Goal: Task Accomplishment & Management: Use online tool/utility

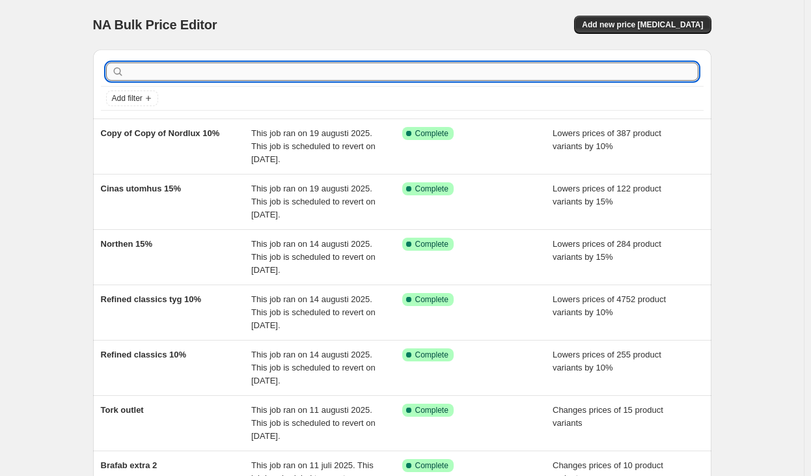
click at [235, 70] on input "text" at bounding box center [412, 71] width 571 height 18
type input "sits,"
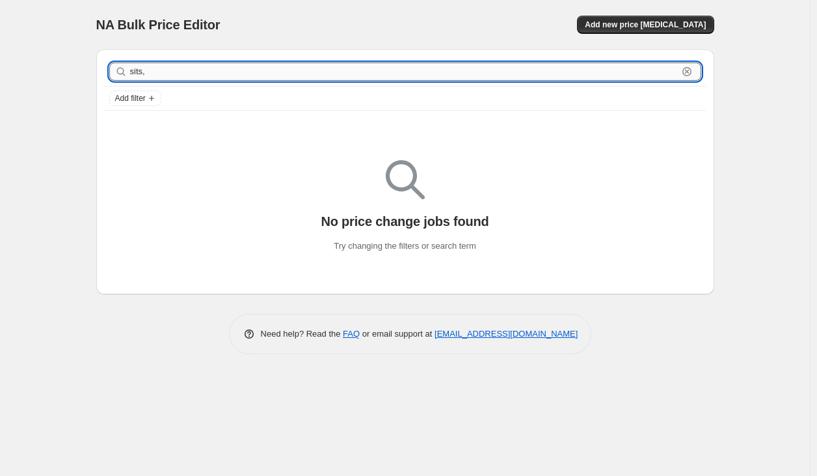
click at [234, 68] on input "sits," at bounding box center [404, 71] width 548 height 18
type input "sits"
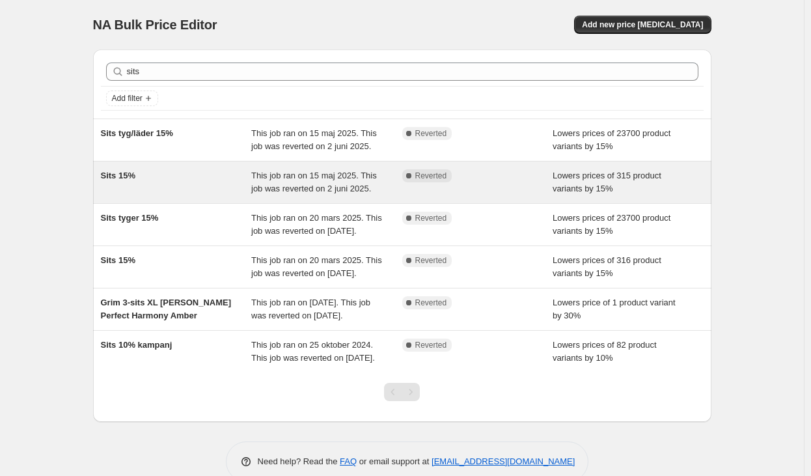
click at [303, 184] on span "This job ran on 15 maj 2025. This job was reverted on 2 juni 2025." at bounding box center [314, 182] width 126 height 23
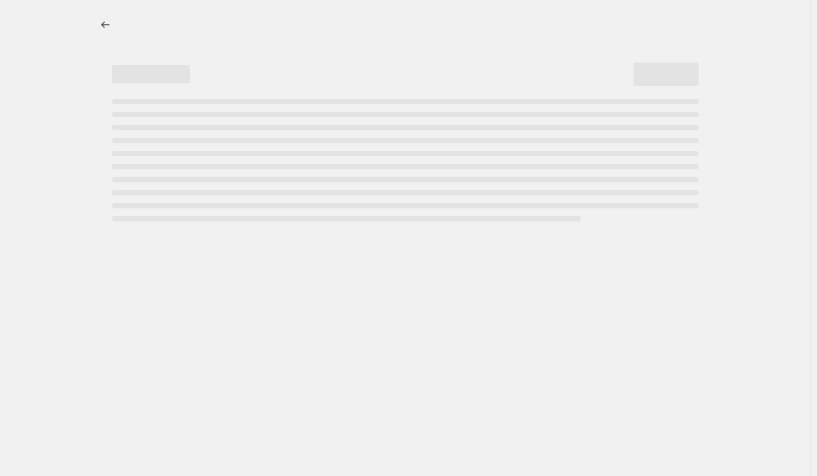
select select "percentage"
select select "product_status"
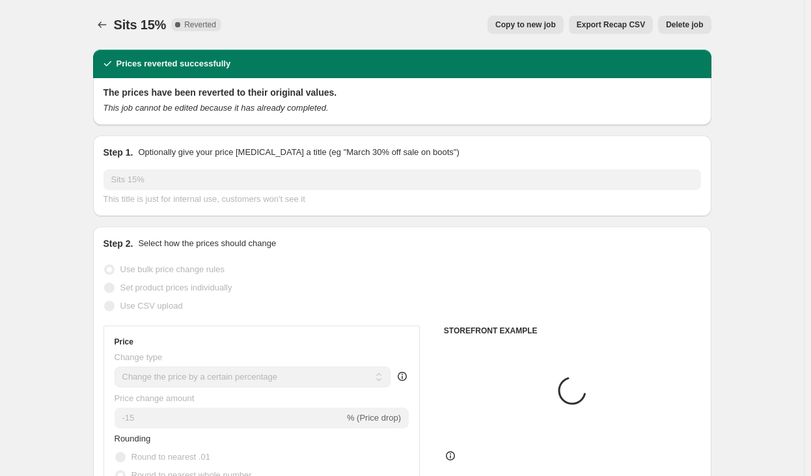
select select "vendor"
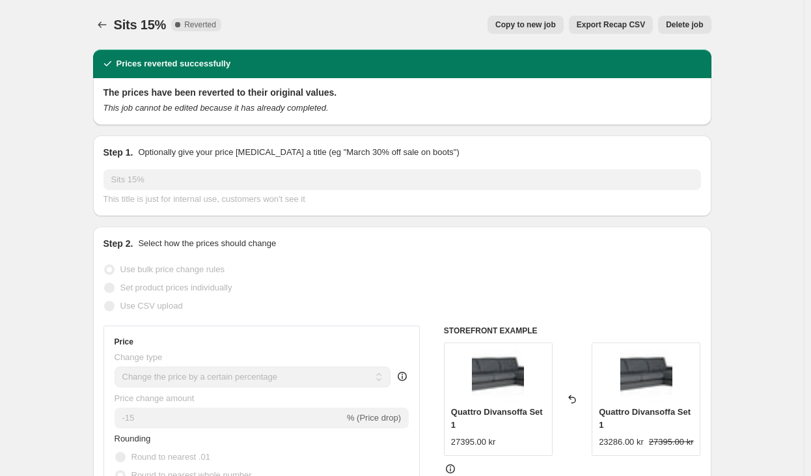
click at [545, 18] on button "Copy to new job" at bounding box center [526, 25] width 76 height 18
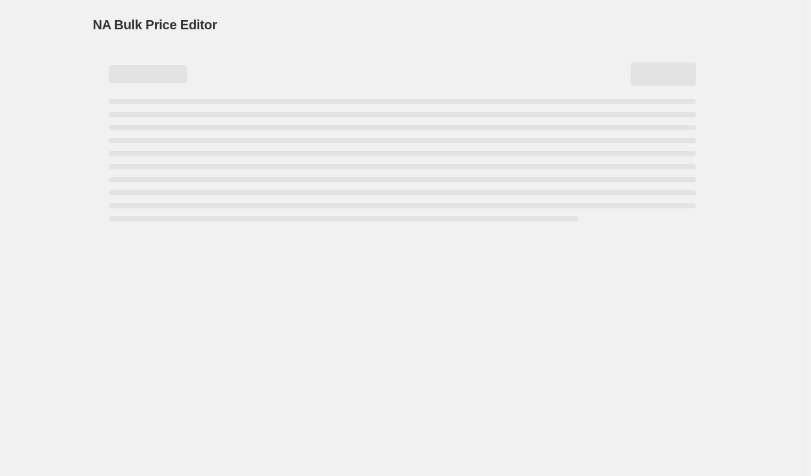
select select "percentage"
select select "vendor"
select select "product_status"
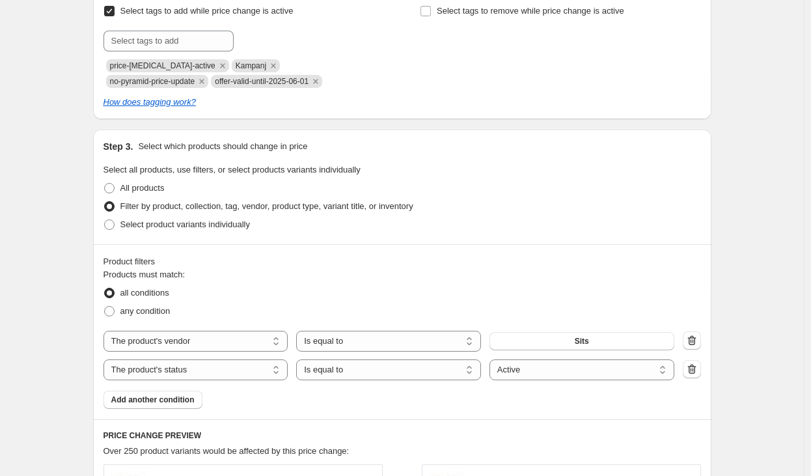
scroll to position [391, 0]
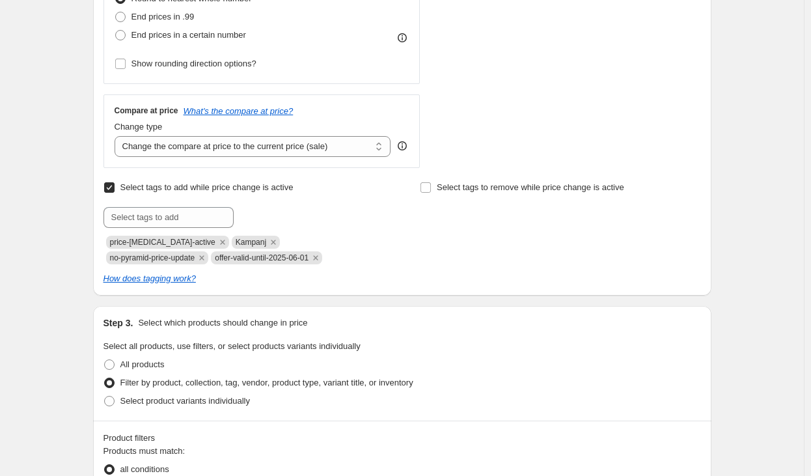
click at [215, 254] on span "offer-valid-until-2025-06-01" at bounding box center [262, 257] width 94 height 9
copy span "offer-valid-until-2025-06-01"
click at [176, 221] on input "text" at bounding box center [168, 217] width 130 height 21
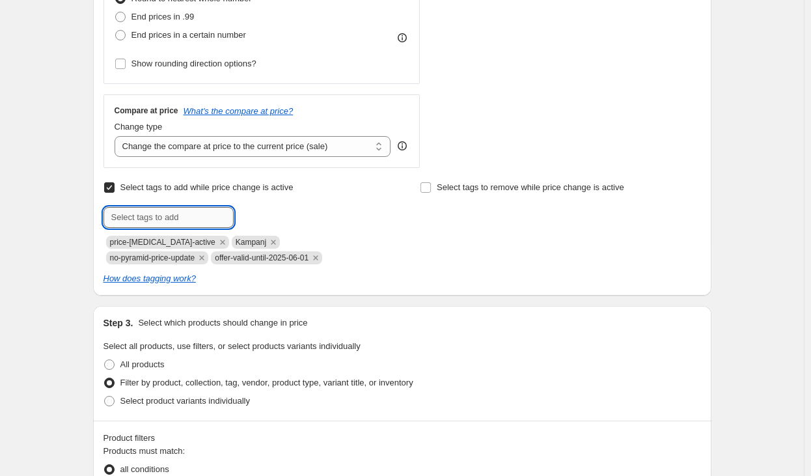
paste input "offer-valid-until-2025-06-01"
click at [203, 219] on input "offer-valid-until-2025-06-01" at bounding box center [168, 217] width 130 height 21
click at [202, 217] on input "offer-valid-until-2025-06-01" at bounding box center [168, 217] width 130 height 21
click at [204, 219] on input "offer-valid-until-2025-06-01" at bounding box center [168, 217] width 130 height 21
drag, startPoint x: 223, startPoint y: 218, endPoint x: 209, endPoint y: 212, distance: 14.9
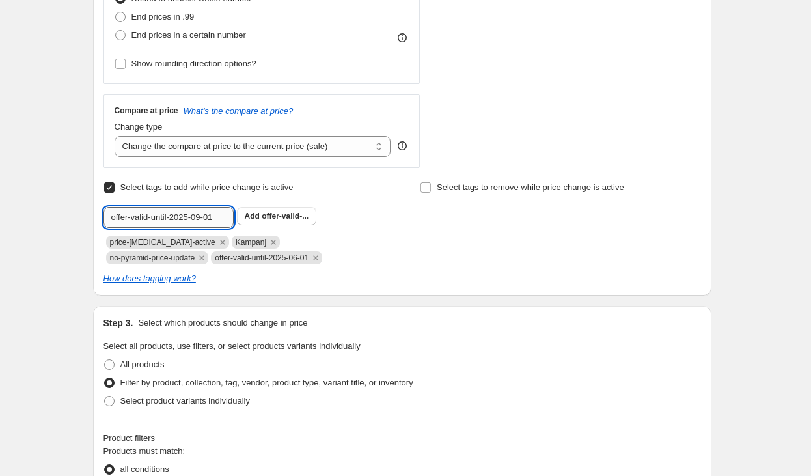
click at [209, 212] on input "offer-valid-until-2025-09-01" at bounding box center [168, 217] width 130 height 21
type input "offer-valid-until-2025-09-07"
click at [283, 215] on span "offer-valid-..." at bounding box center [285, 216] width 47 height 9
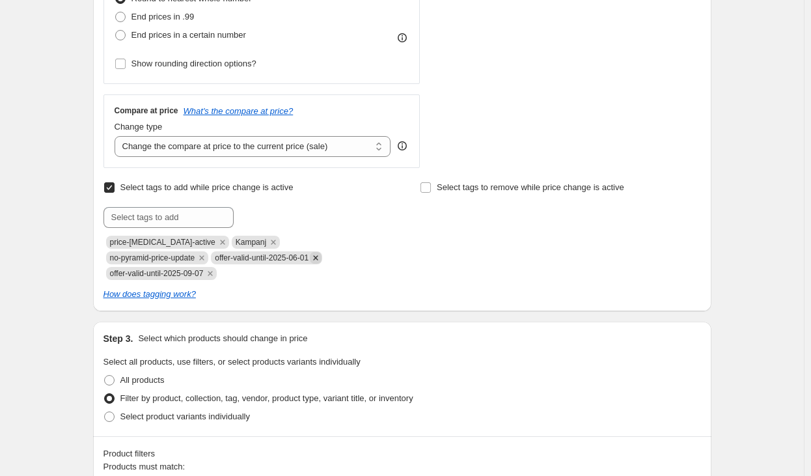
click at [310, 254] on icon "Remove offer-valid-until-2025-06-01" at bounding box center [316, 258] width 12 height 12
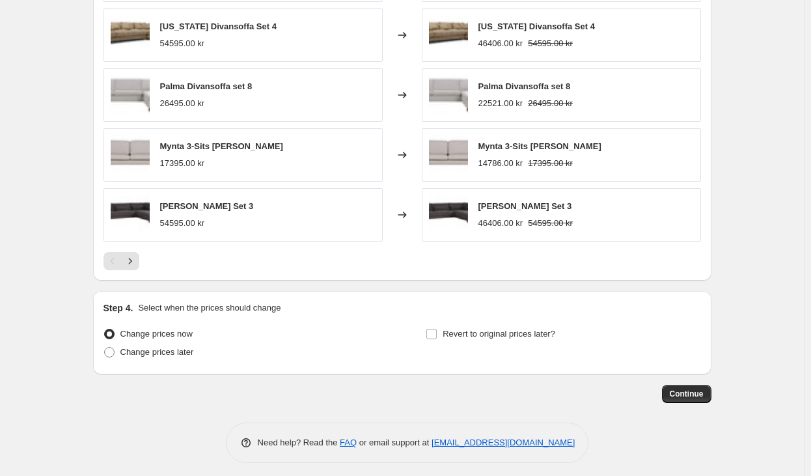
scroll to position [1090, 0]
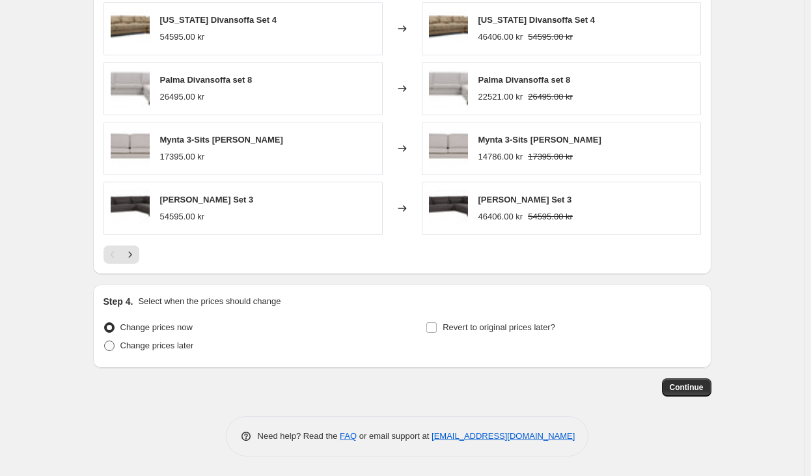
click at [188, 341] on span "Change prices later" at bounding box center [157, 345] width 74 height 10
click at [105, 341] on input "Change prices later" at bounding box center [104, 340] width 1 height 1
radio input "true"
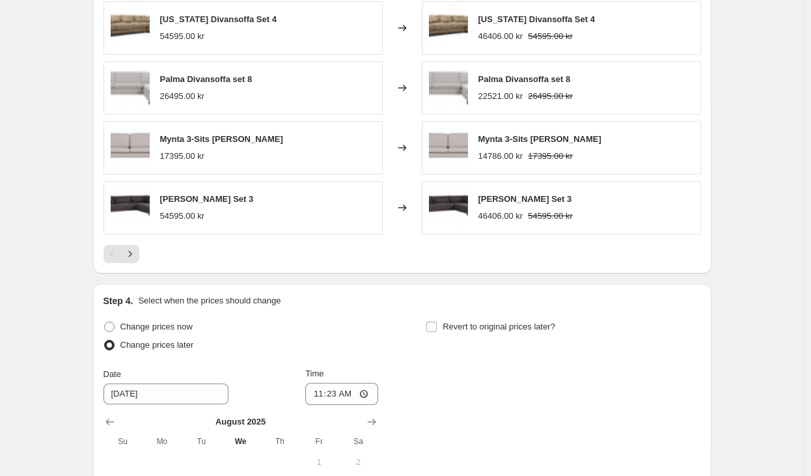
scroll to position [1333, 0]
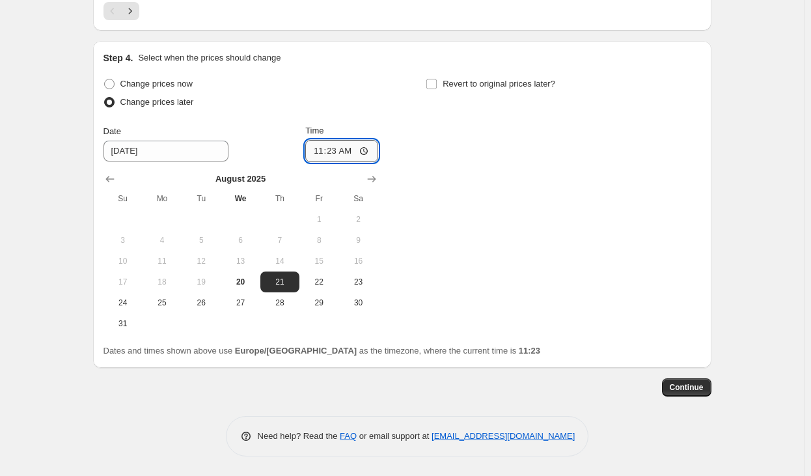
click at [340, 148] on input "11:23" at bounding box center [341, 151] width 73 height 22
type input "00:01"
click at [430, 144] on div "Change prices now Change prices later Date [DATE] Time 00:[DATE] Mo Tu We Th Fr…" at bounding box center [401, 204] width 597 height 259
click at [470, 83] on span "Revert to original prices later?" at bounding box center [499, 84] width 113 height 10
click at [437, 83] on input "Revert to original prices later?" at bounding box center [431, 84] width 10 height 10
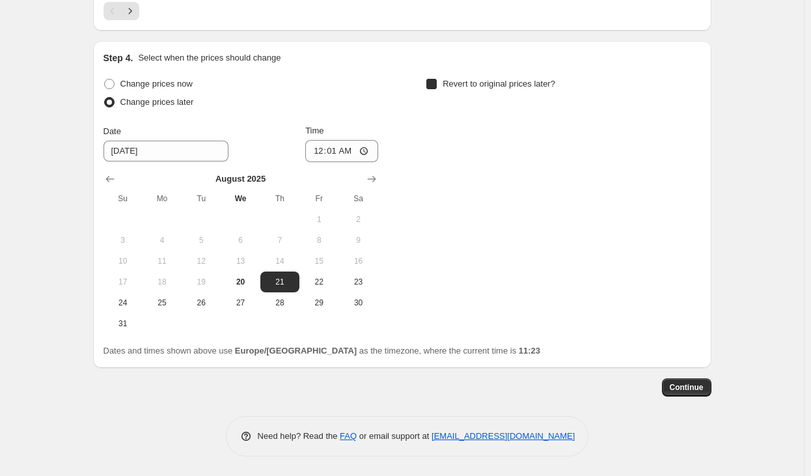
checkbox input "true"
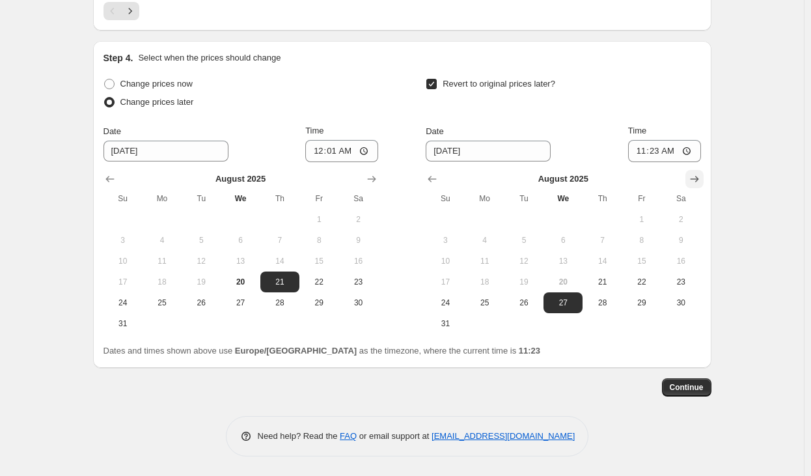
click at [695, 173] on icon "Show next month, September 2025" at bounding box center [694, 178] width 13 height 13
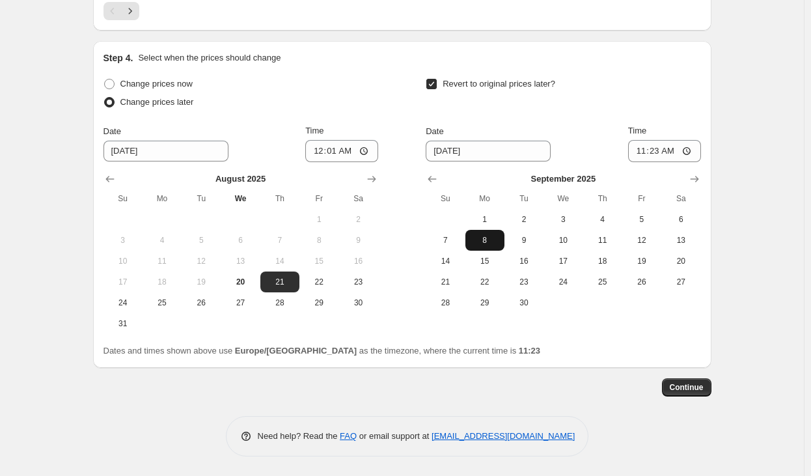
click at [489, 242] on span "8" at bounding box center [485, 240] width 29 height 10
type input "[DATE]"
click at [661, 154] on input "11:23" at bounding box center [664, 151] width 73 height 22
type input "23:59"
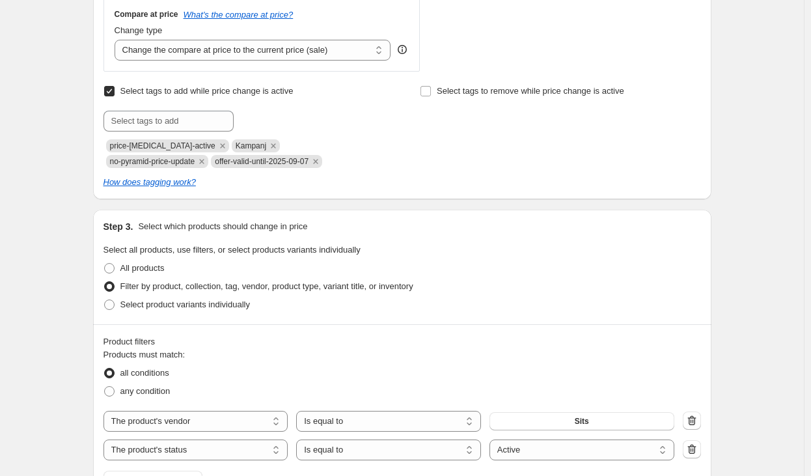
scroll to position [0, 0]
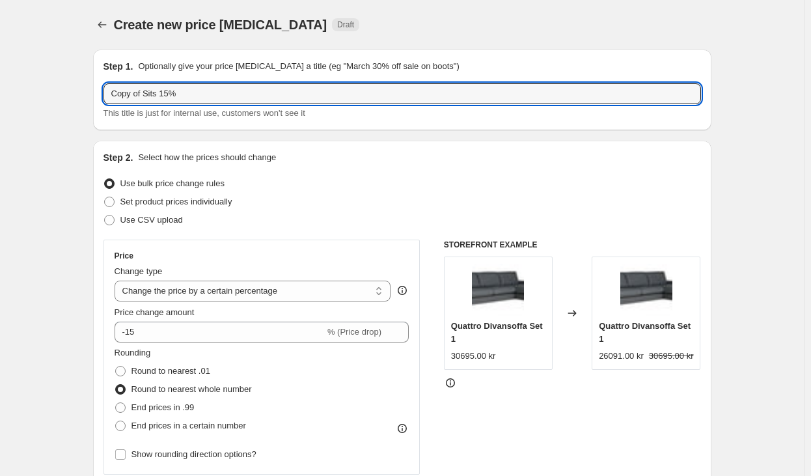
drag, startPoint x: 146, startPoint y: 92, endPoint x: 102, endPoint y: 92, distance: 44.3
click at [102, 92] on div "Step 1. Optionally give your price [MEDICAL_DATA] a title (eg "March 30% off sa…" at bounding box center [402, 89] width 618 height 81
click at [210, 95] on input "Sits 15%" at bounding box center [401, 93] width 597 height 21
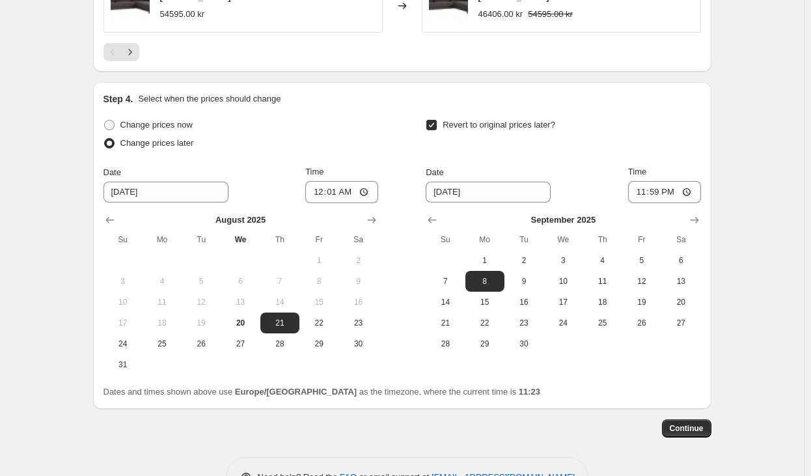
scroll to position [1333, 0]
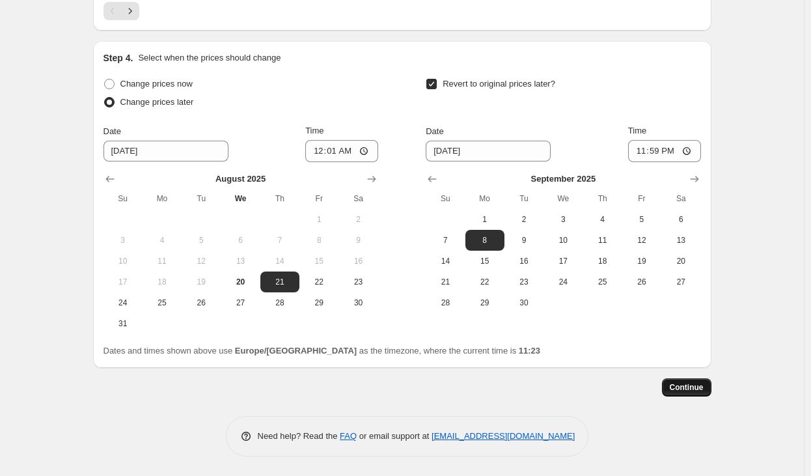
type input "Sits 15% augusti"
click at [696, 389] on span "Continue" at bounding box center [687, 387] width 34 height 10
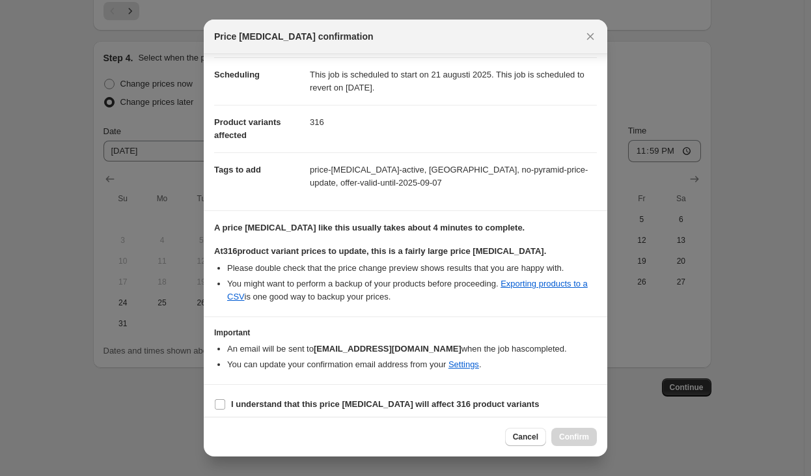
scroll to position [109, 0]
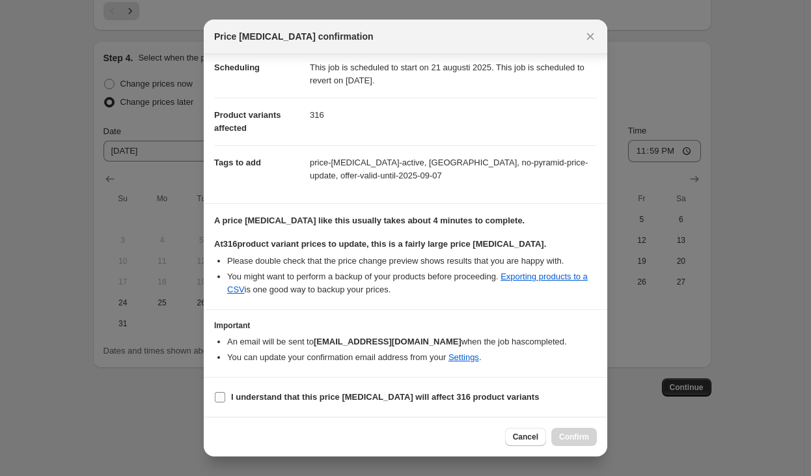
click at [232, 400] on b "I understand that this price [MEDICAL_DATA] will affect 316 product variants" at bounding box center [385, 397] width 308 height 10
click at [225, 400] on input "I understand that this price [MEDICAL_DATA] will affect 316 product variants" at bounding box center [220, 397] width 10 height 10
checkbox input "true"
click at [578, 439] on span "Confirm" at bounding box center [574, 437] width 30 height 10
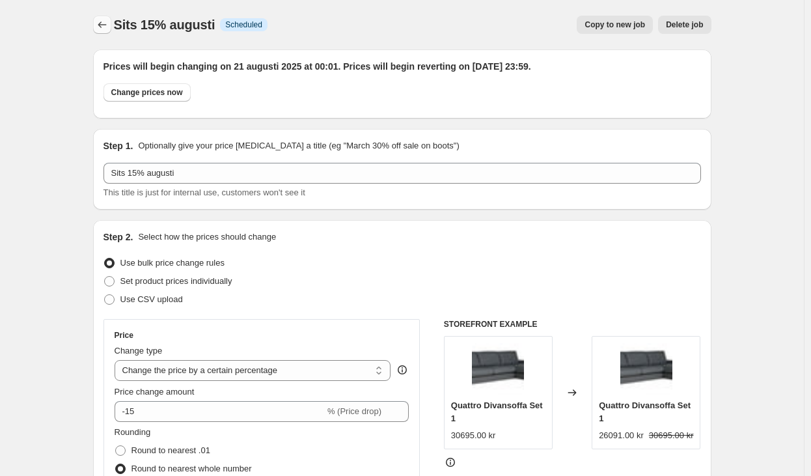
click at [100, 27] on icon "Price change jobs" at bounding box center [102, 24] width 13 height 13
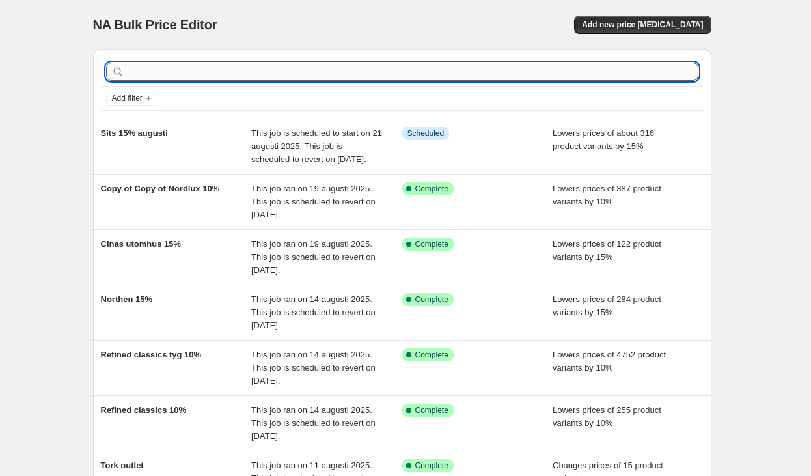
click at [344, 69] on input "text" at bounding box center [412, 71] width 571 height 18
type input "sits"
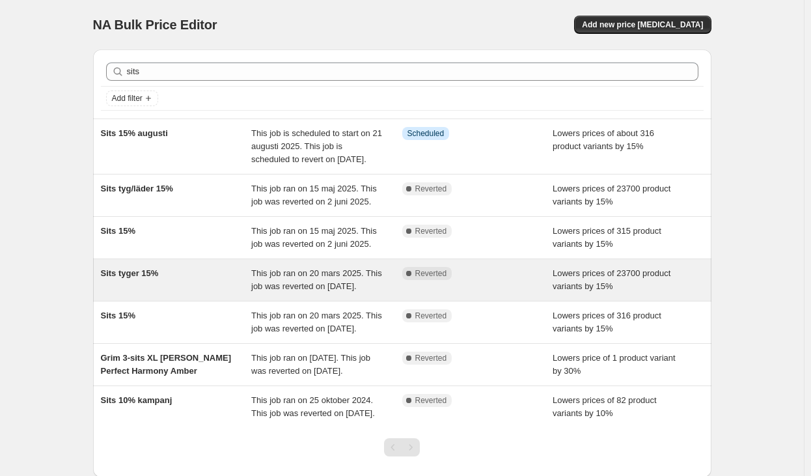
click at [307, 275] on span "This job ran on 20 mars 2025. This job was reverted on [DATE]." at bounding box center [316, 279] width 131 height 23
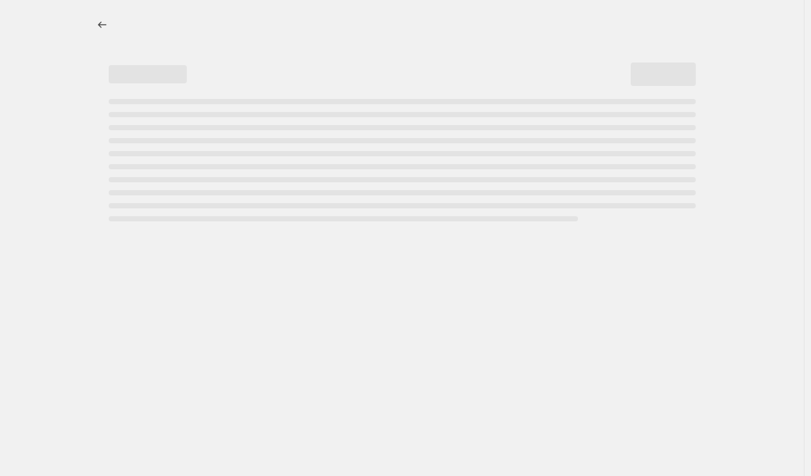
select select "percentage"
select select "vendor"
select select "product_status"
select select "tag"
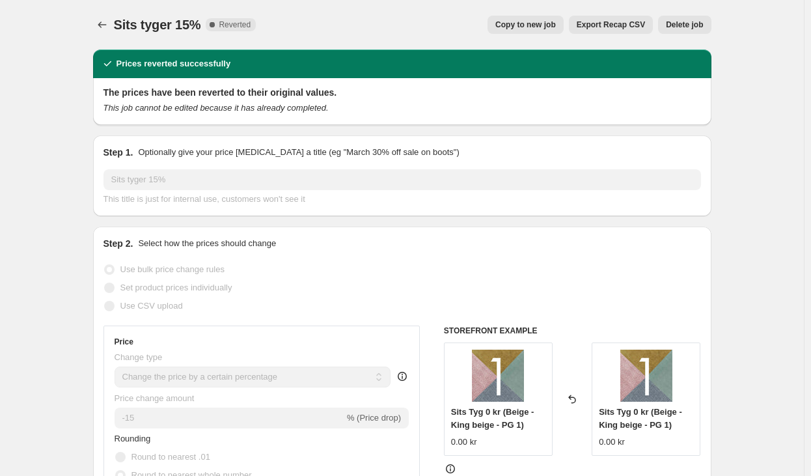
click at [546, 27] on span "Copy to new job" at bounding box center [525, 25] width 61 height 10
select select "percentage"
select select "vendor"
select select "product_status"
select select "tag"
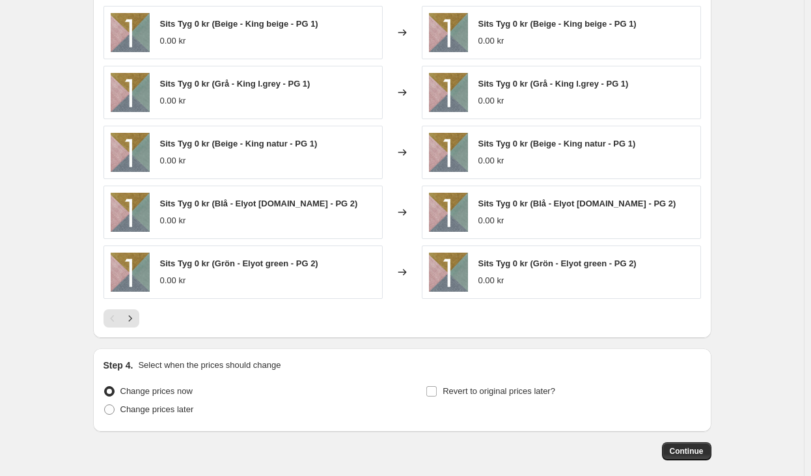
scroll to position [1103, 0]
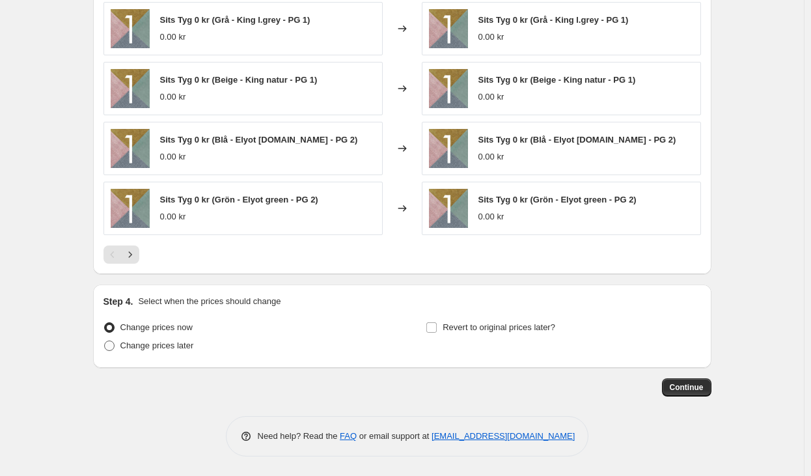
click at [168, 344] on span "Change prices later" at bounding box center [157, 345] width 74 height 10
click at [105, 341] on input "Change prices later" at bounding box center [104, 340] width 1 height 1
radio input "true"
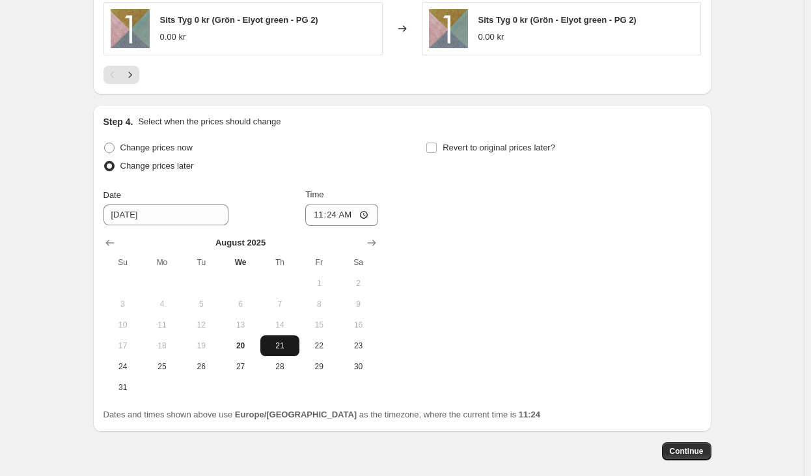
scroll to position [1298, 0]
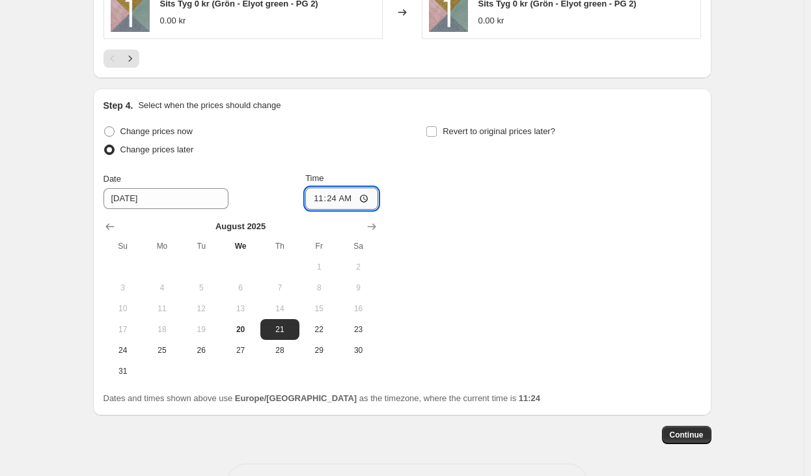
click at [339, 206] on input "11:24" at bounding box center [341, 198] width 73 height 22
type input "00:30"
click at [485, 132] on span "Revert to original prices later?" at bounding box center [499, 131] width 113 height 10
click at [437, 132] on input "Revert to original prices later?" at bounding box center [431, 131] width 10 height 10
checkbox input "true"
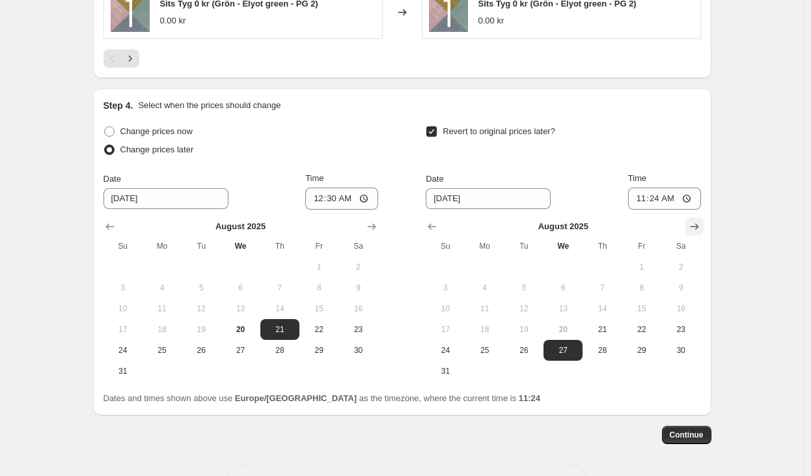
click at [699, 224] on icon "Show next month, September 2025" at bounding box center [694, 226] width 13 height 13
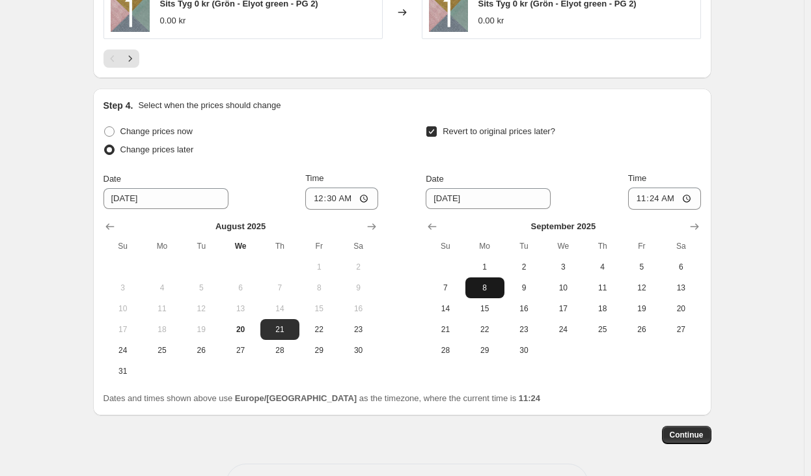
click at [499, 291] on span "8" at bounding box center [485, 287] width 29 height 10
type input "[DATE]"
click at [662, 199] on input "11:24" at bounding box center [664, 198] width 73 height 22
type input "23:59"
click at [694, 435] on span "Continue" at bounding box center [687, 435] width 34 height 10
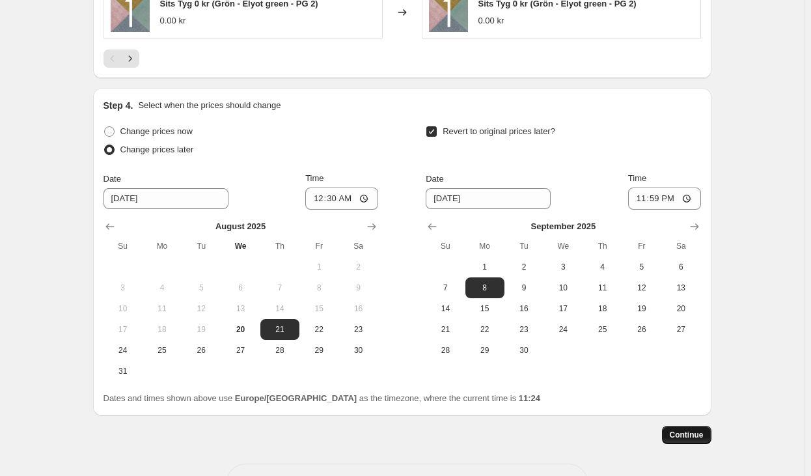
scroll to position [0, 0]
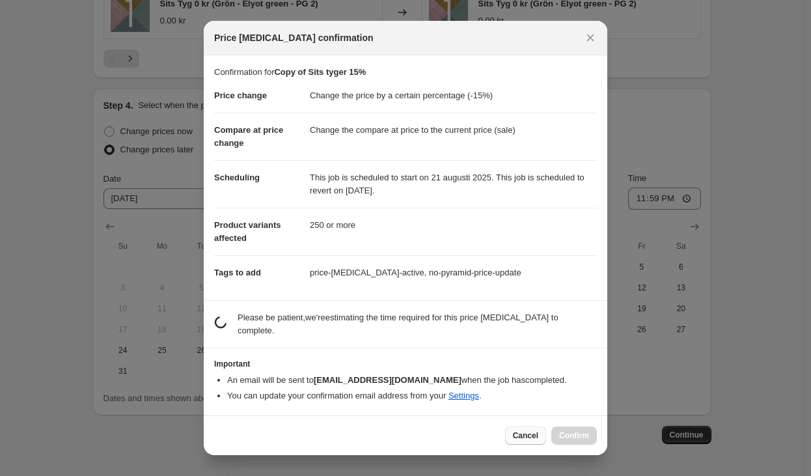
click at [523, 430] on span "Cancel" at bounding box center [525, 435] width 25 height 10
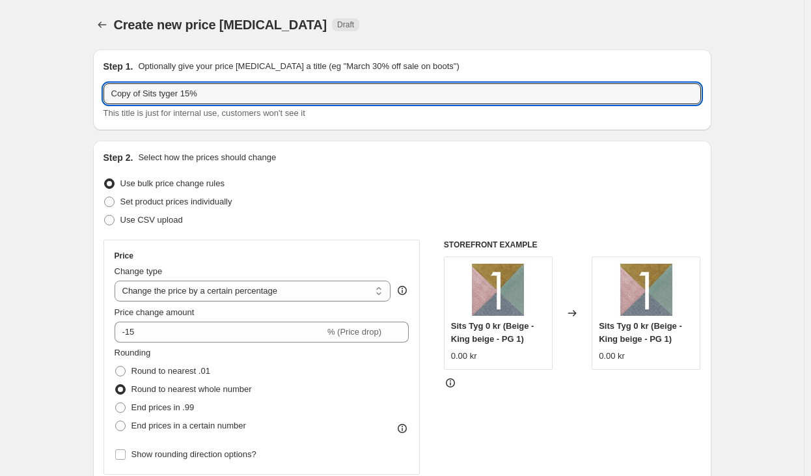
drag, startPoint x: 147, startPoint y: 98, endPoint x: 59, endPoint y: 94, distance: 88.0
click at [155, 98] on input "Sits tyger 15%" at bounding box center [401, 93] width 597 height 21
click at [153, 85] on input "Sits tyger 15%" at bounding box center [401, 93] width 597 height 21
click at [191, 92] on input "Sits tyger 15%" at bounding box center [401, 93] width 597 height 21
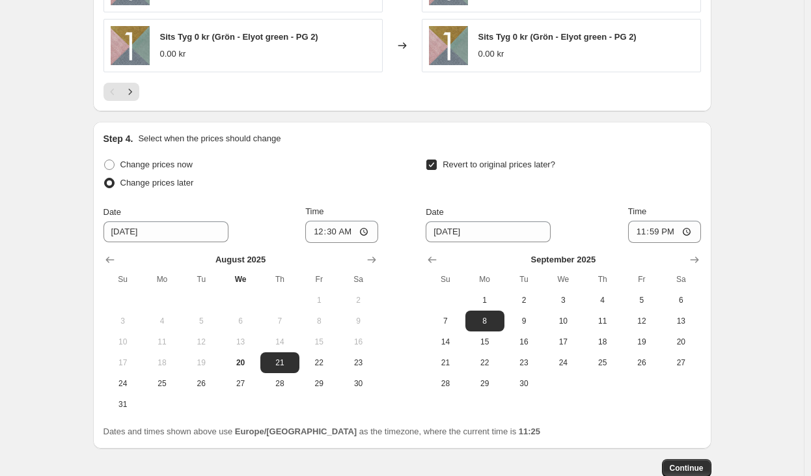
scroll to position [1346, 0]
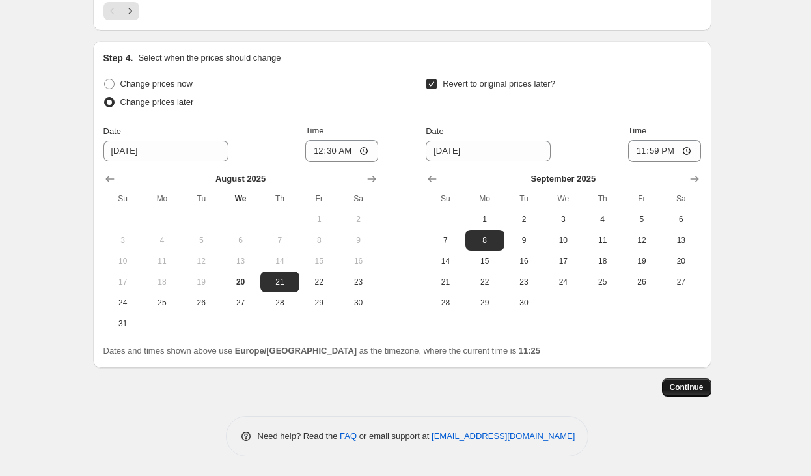
type input "Sits tyger 15% Augusti"
click at [692, 389] on span "Continue" at bounding box center [687, 387] width 34 height 10
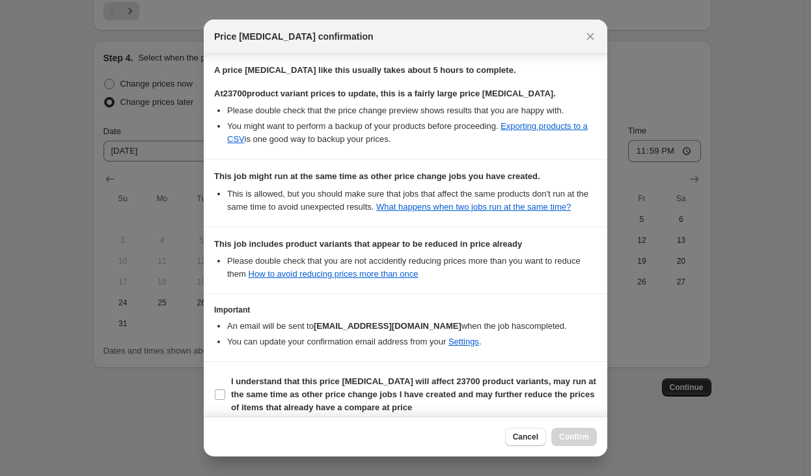
scroll to position [256, 0]
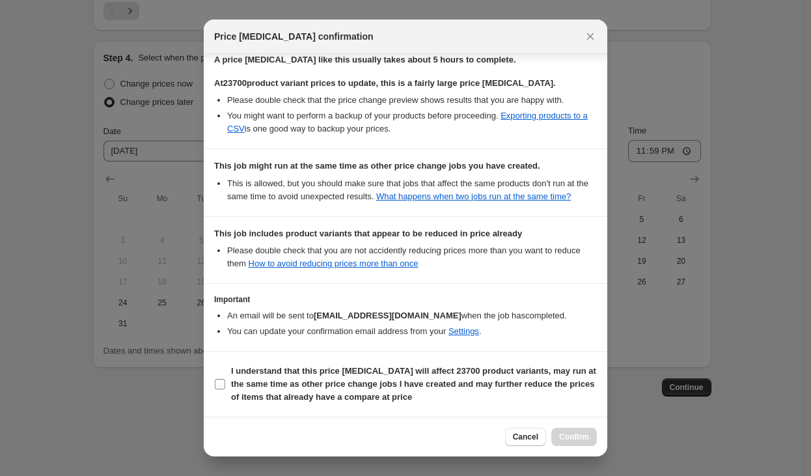
click at [236, 387] on b "I understand that this price [MEDICAL_DATA] will affect 23700 product variants,…" at bounding box center [413, 384] width 365 height 36
click at [225, 387] on input "I understand that this price [MEDICAL_DATA] will affect 23700 product variants,…" at bounding box center [220, 384] width 10 height 10
checkbox input "true"
click at [586, 438] on span "Confirm" at bounding box center [574, 437] width 30 height 10
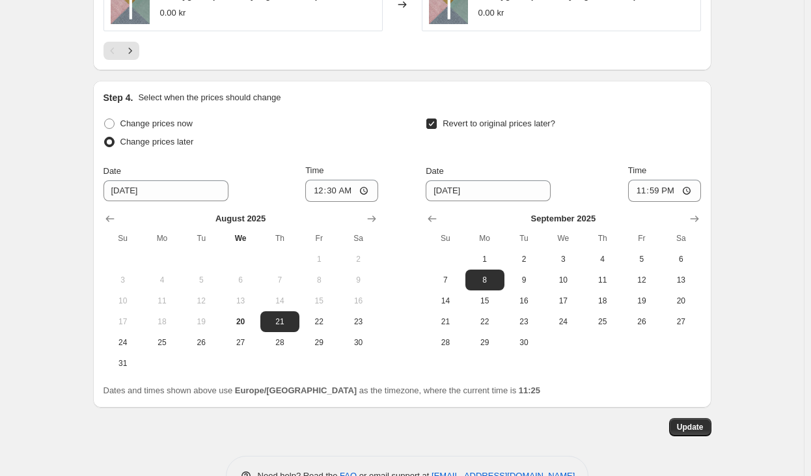
scroll to position [1425, 0]
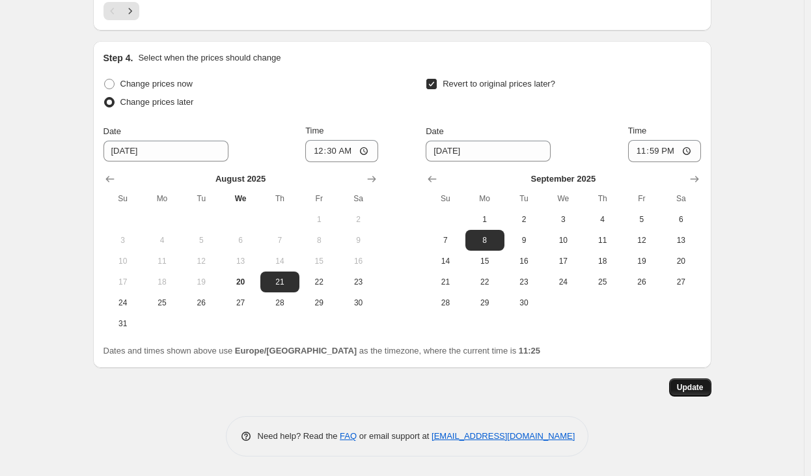
click at [693, 391] on span "Update" at bounding box center [690, 387] width 27 height 10
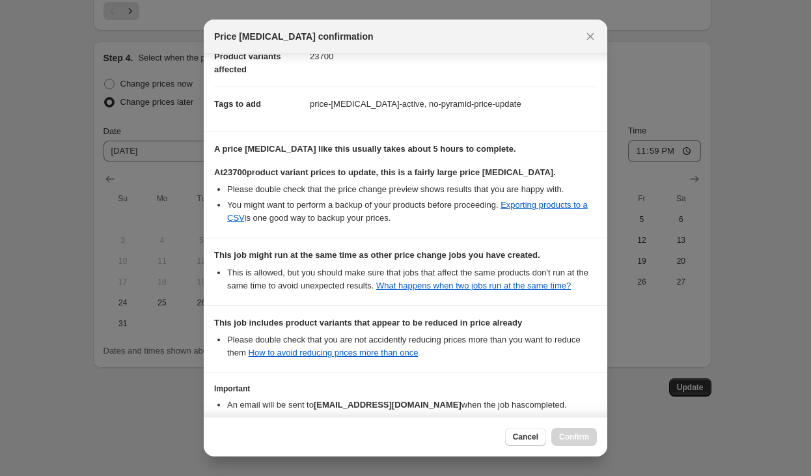
scroll to position [256, 0]
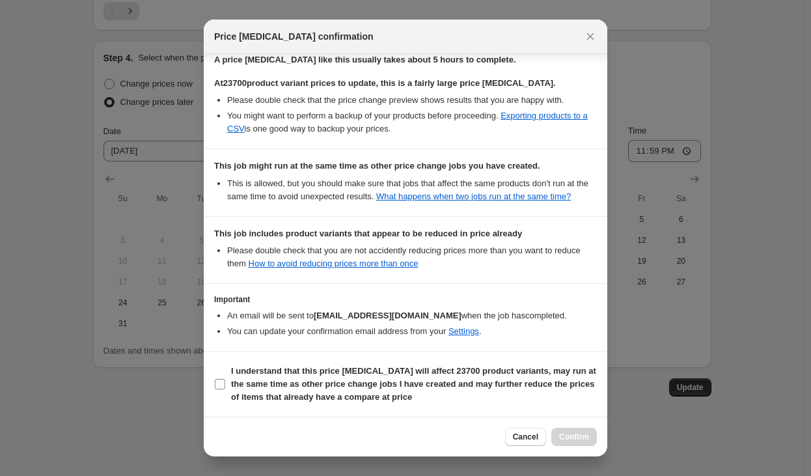
click at [346, 394] on b "I understand that this price [MEDICAL_DATA] will affect 23700 product variants,…" at bounding box center [413, 384] width 365 height 36
click at [225, 389] on input "I understand that this price [MEDICAL_DATA] will affect 23700 product variants,…" at bounding box center [220, 384] width 10 height 10
checkbox input "true"
click at [562, 435] on span "Confirm" at bounding box center [574, 437] width 30 height 10
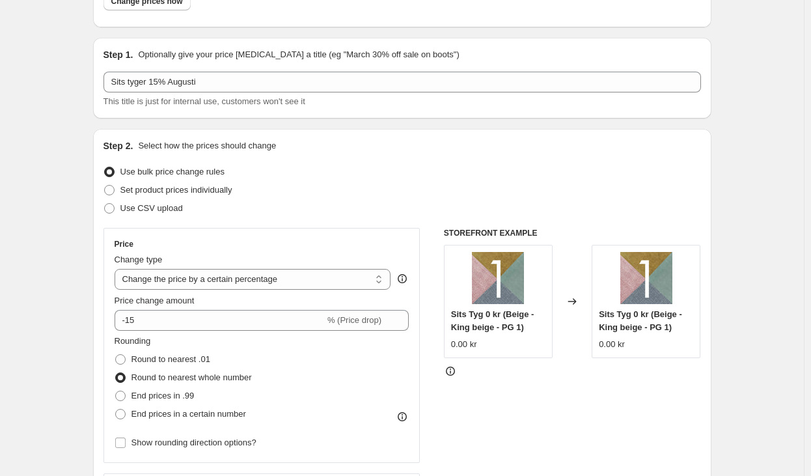
scroll to position [0, 0]
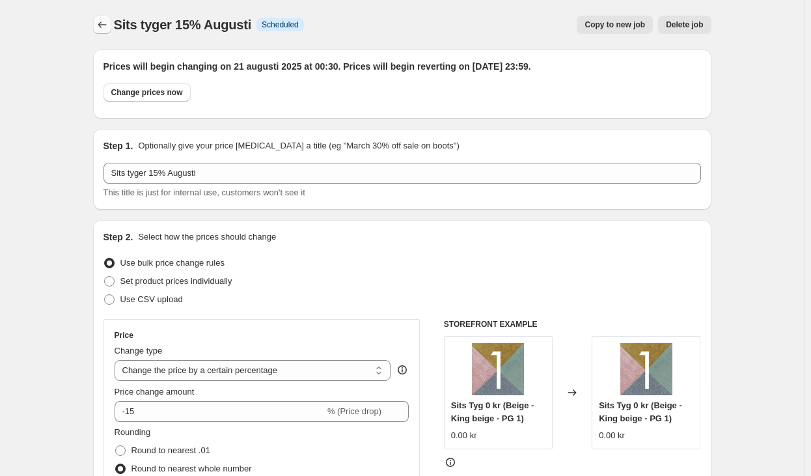
click at [104, 33] on button "Price change jobs" at bounding box center [102, 25] width 18 height 18
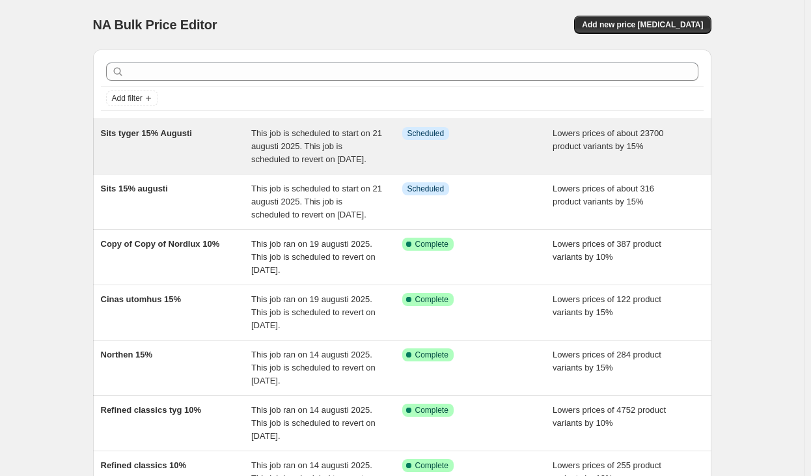
click at [312, 158] on span "This job is scheduled to start on 21 augusti 2025. This job is scheduled to rev…" at bounding box center [316, 146] width 131 height 36
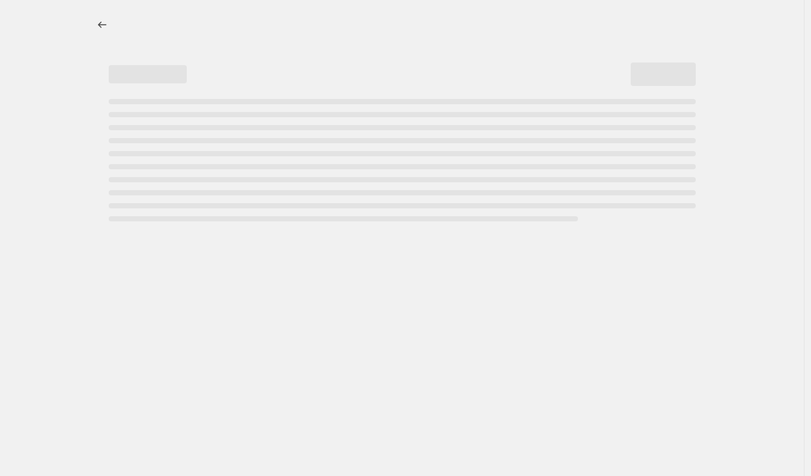
select select "percentage"
select select "vendor"
select select "product_status"
select select "tag"
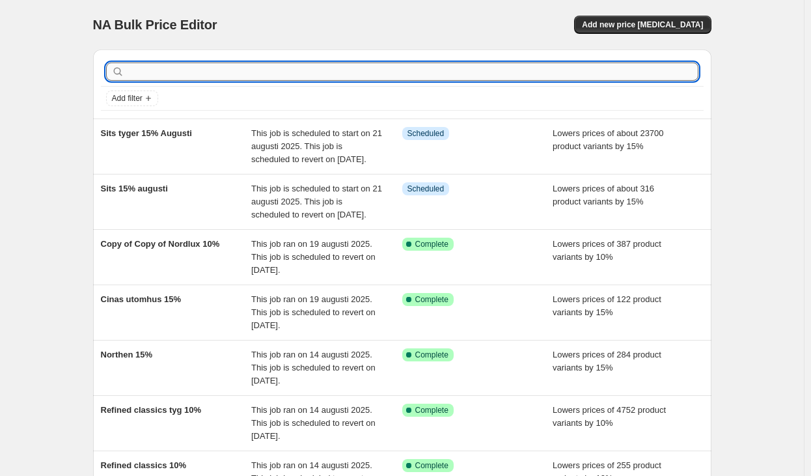
click at [318, 69] on input "text" at bounding box center [412, 71] width 571 height 18
type input "flex"
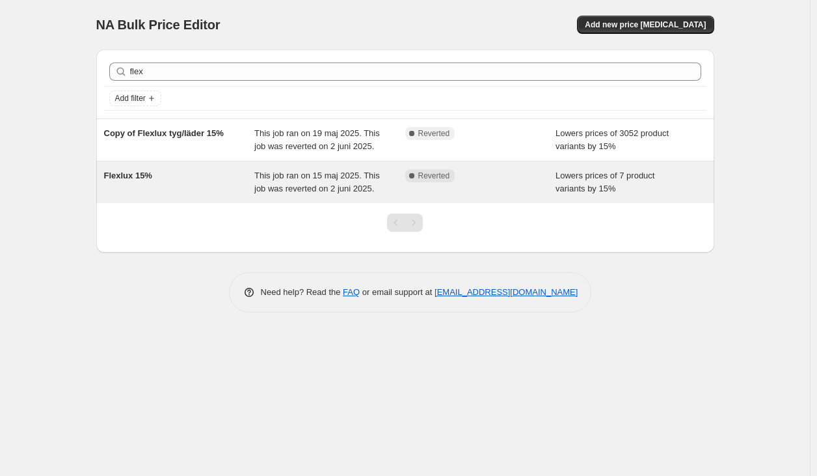
click at [327, 186] on span "This job ran on 15 maj 2025. This job was reverted on 2 juni 2025." at bounding box center [317, 182] width 126 height 23
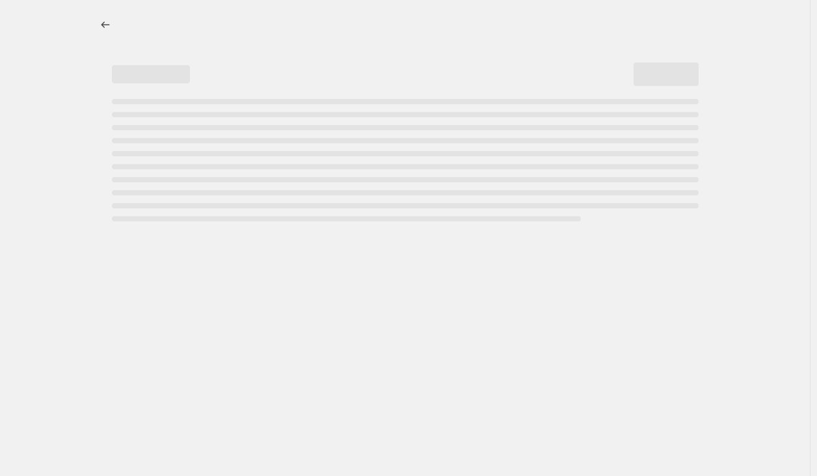
select select "percentage"
select select "vendor"
select select "product_status"
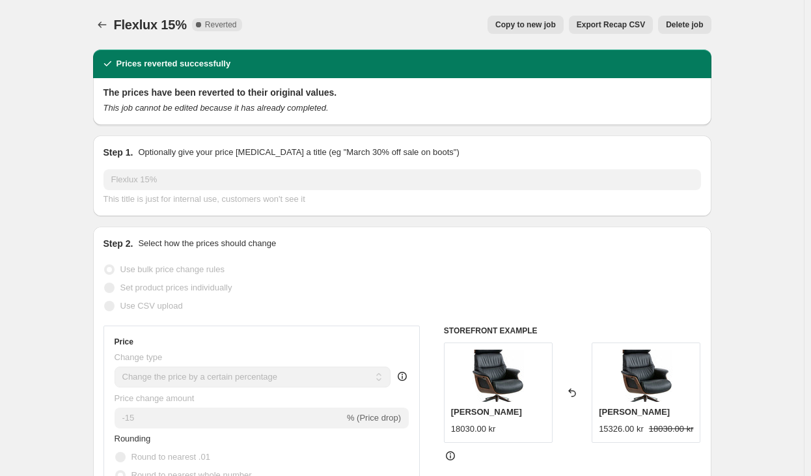
click at [556, 22] on span "Copy to new job" at bounding box center [525, 25] width 61 height 10
select select "percentage"
select select "vendor"
select select "product_status"
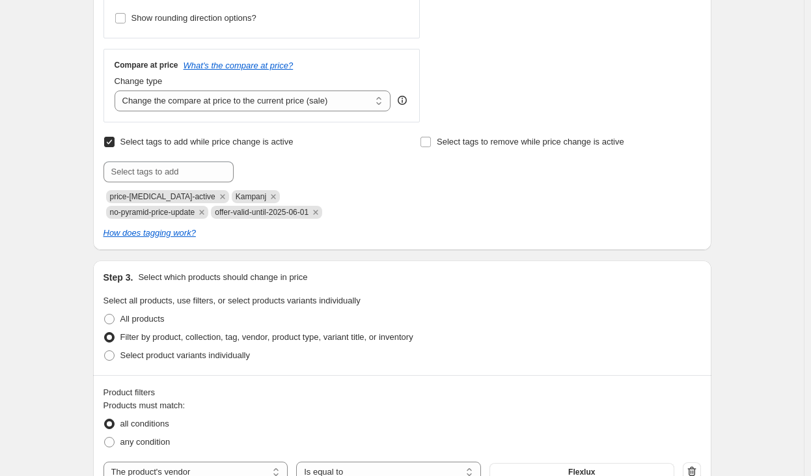
scroll to position [456, 0]
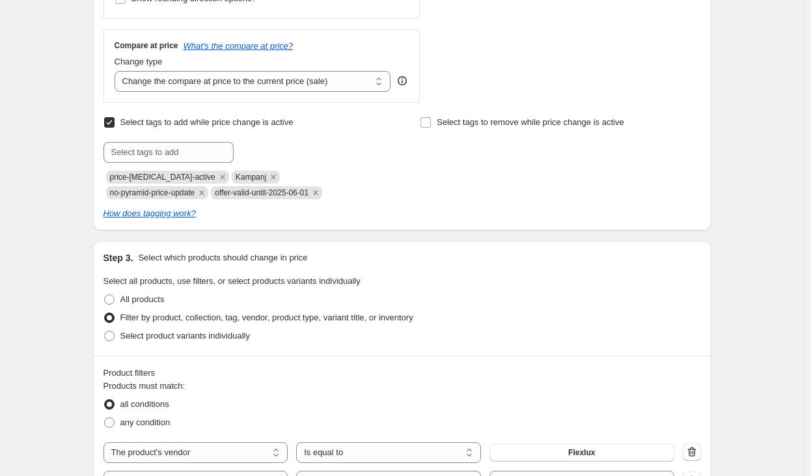
click at [215, 197] on span "offer-valid-until-2025-06-01" at bounding box center [262, 192] width 94 height 9
copy span "offer-valid-until-2025-06-01"
click at [165, 149] on input "text" at bounding box center [168, 152] width 130 height 21
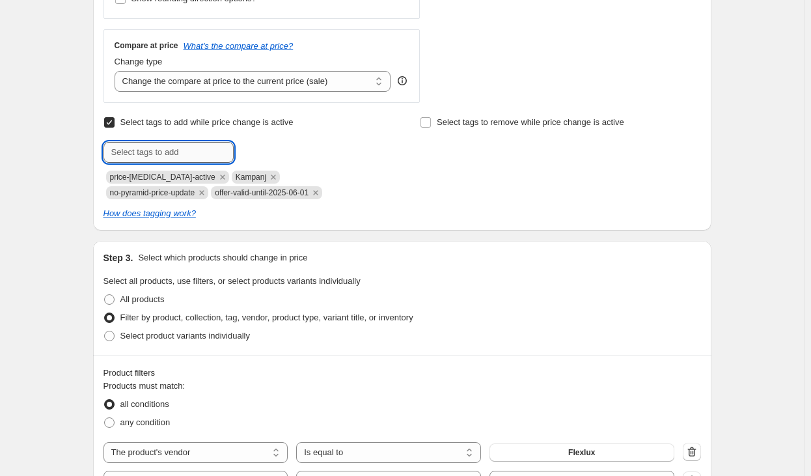
paste input "offer-valid-until-2025-06-01"
click at [208, 156] on input "offer-valid-until-2025-06-01" at bounding box center [168, 152] width 130 height 21
drag, startPoint x: 223, startPoint y: 152, endPoint x: 217, endPoint y: 148, distance: 7.3
click at [217, 148] on input "offer-valid-until-2025-09-01" at bounding box center [168, 152] width 130 height 21
type input "offer-valid-until-2025-09-07"
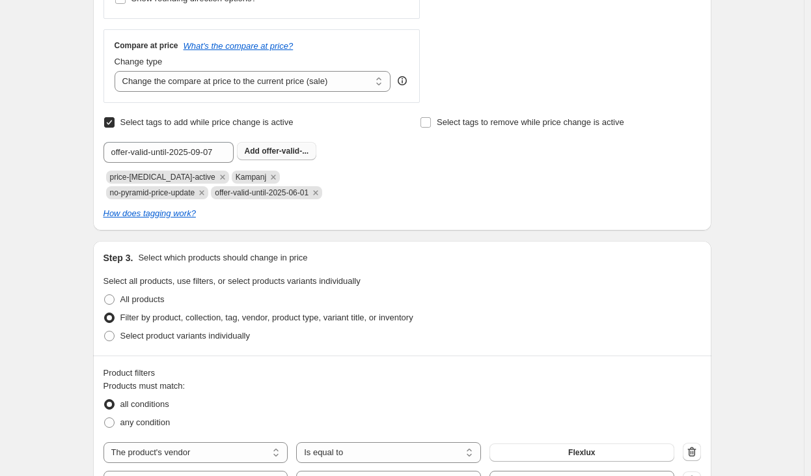
click at [284, 155] on span "offer-valid-..." at bounding box center [285, 150] width 47 height 9
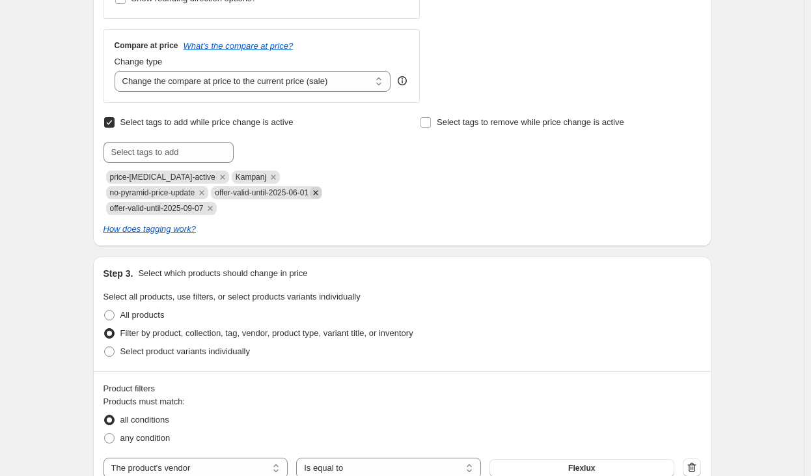
click at [310, 190] on icon "Remove offer-valid-until-2025-06-01" at bounding box center [316, 193] width 12 height 12
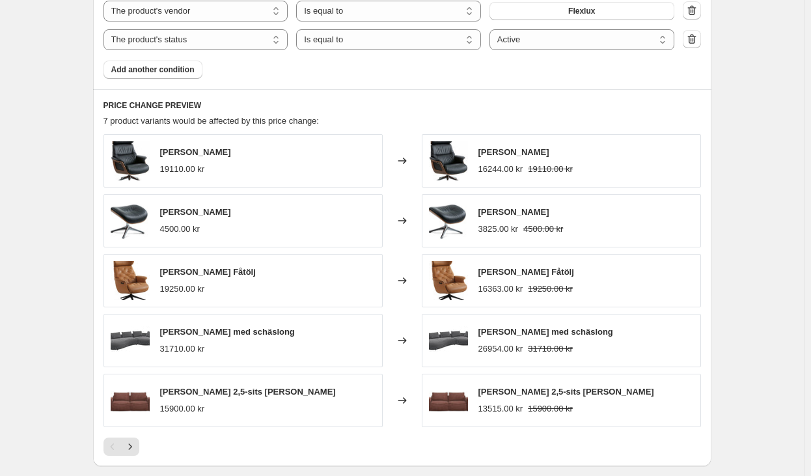
scroll to position [1090, 0]
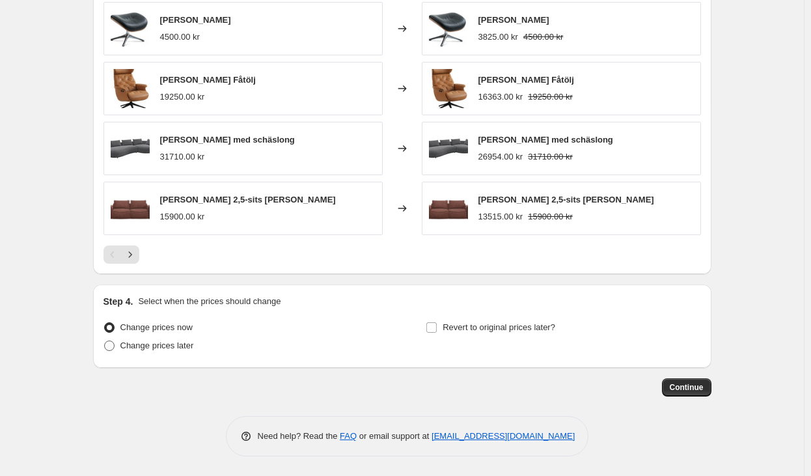
click at [168, 348] on span "Change prices later" at bounding box center [157, 345] width 74 height 10
click at [105, 341] on input "Change prices later" at bounding box center [104, 340] width 1 height 1
radio input "true"
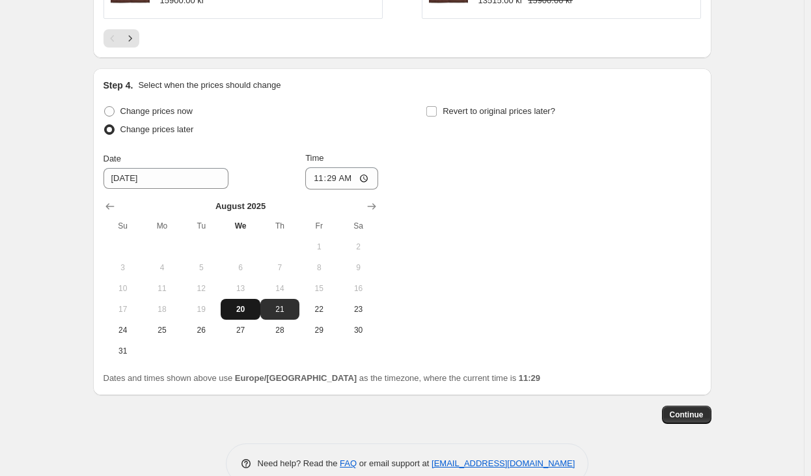
scroll to position [1333, 0]
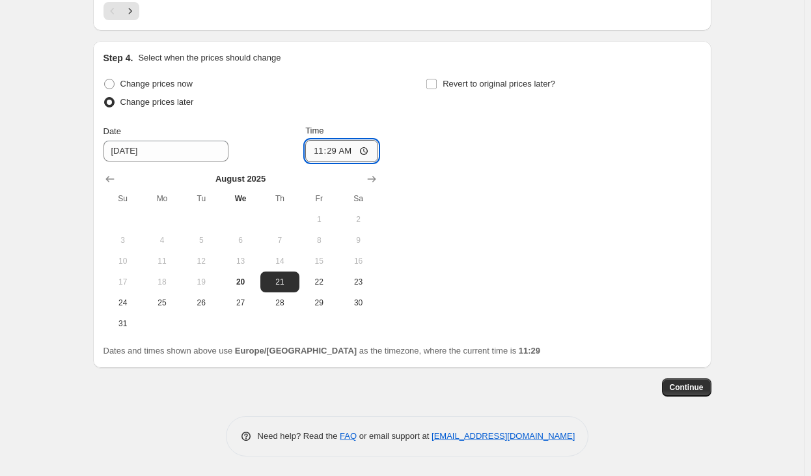
click at [335, 143] on input "11:29" at bounding box center [341, 151] width 73 height 22
type input "01:00"
click at [483, 124] on div "Change prices now Change prices later Date 8/21/2025 Time 01:00 August 2025 Su …" at bounding box center [401, 204] width 597 height 259
click at [460, 85] on span "Revert to original prices later?" at bounding box center [499, 84] width 113 height 10
click at [437, 85] on input "Revert to original prices later?" at bounding box center [431, 84] width 10 height 10
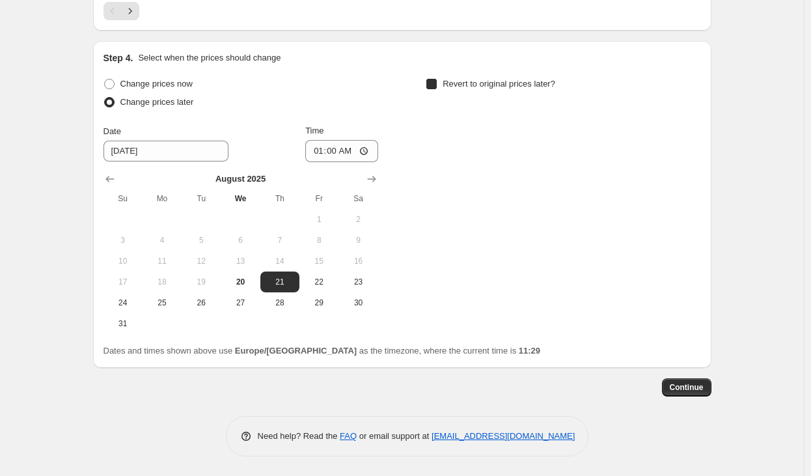
checkbox input "true"
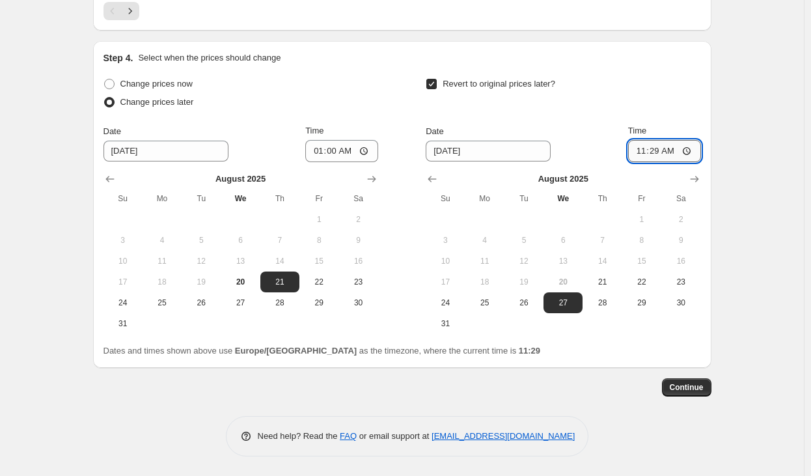
click at [662, 150] on input "11:29" at bounding box center [664, 151] width 73 height 22
click at [697, 176] on icon "Show next month, September 2025" at bounding box center [694, 178] width 13 height 13
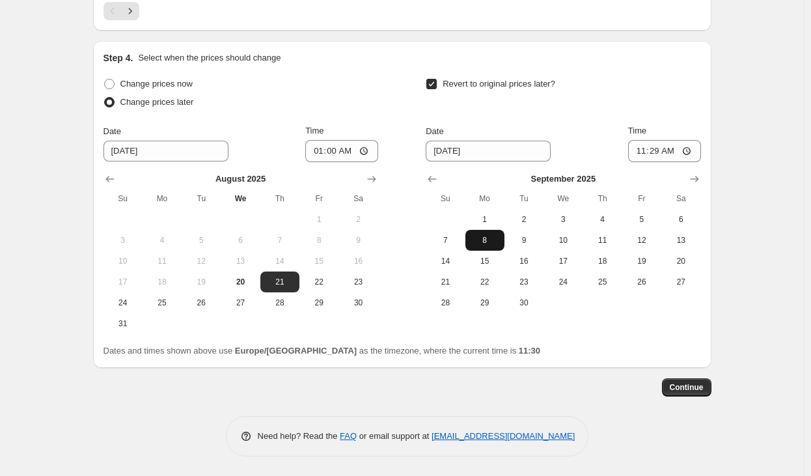
click at [493, 240] on span "8" at bounding box center [485, 240] width 29 height 10
type input "[DATE]"
click at [661, 150] on input "11:29" at bounding box center [664, 151] width 73 height 22
type input "23:30"
click at [691, 385] on span "Continue" at bounding box center [687, 387] width 34 height 10
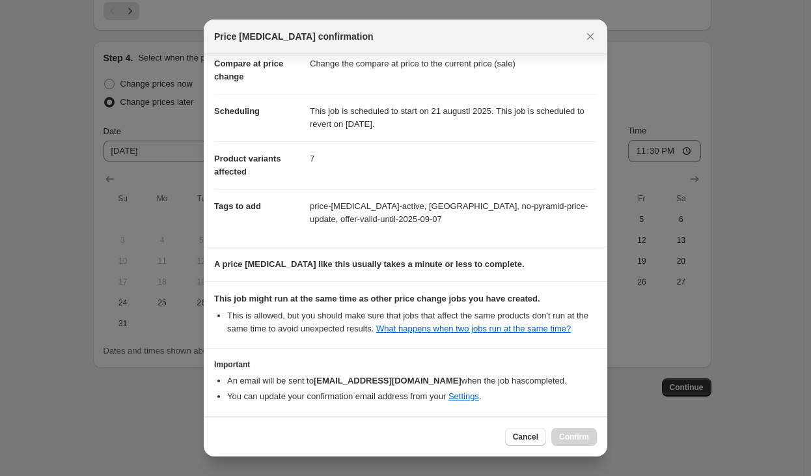
scroll to position [117, 0]
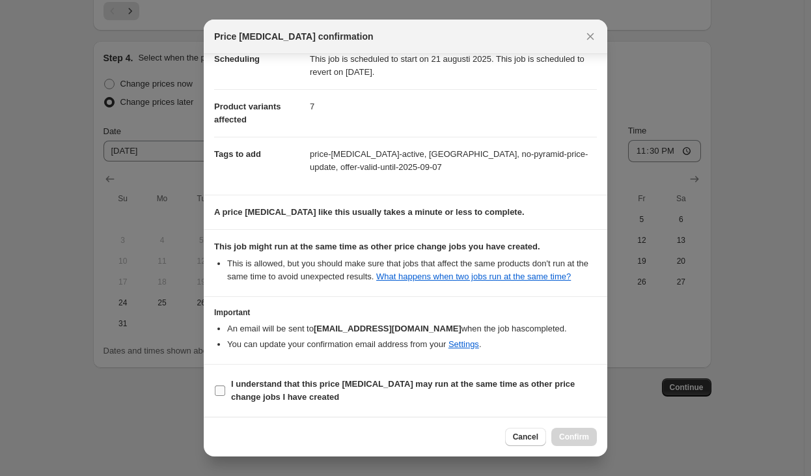
click at [253, 392] on b "I understand that this price change job may run at the same time as other price…" at bounding box center [403, 390] width 344 height 23
click at [225, 392] on input "I understand that this price change job may run at the same time as other price…" at bounding box center [220, 390] width 10 height 10
checkbox input "true"
click at [578, 432] on span "Confirm" at bounding box center [574, 437] width 30 height 10
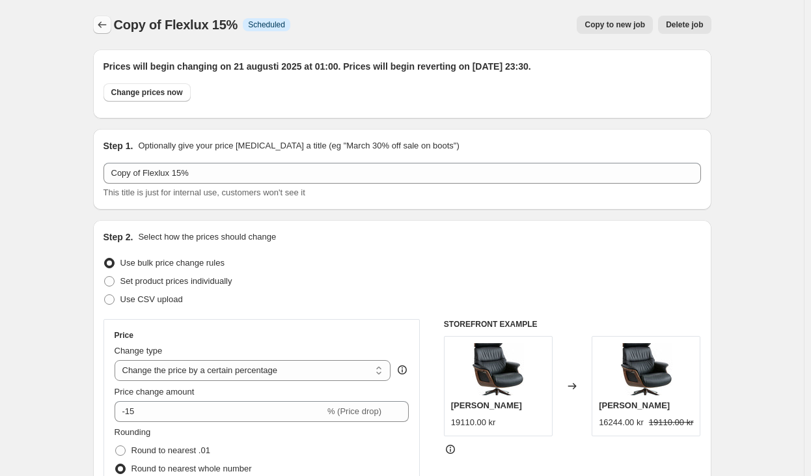
click at [105, 23] on icon "Price change jobs" at bounding box center [102, 24] width 13 height 13
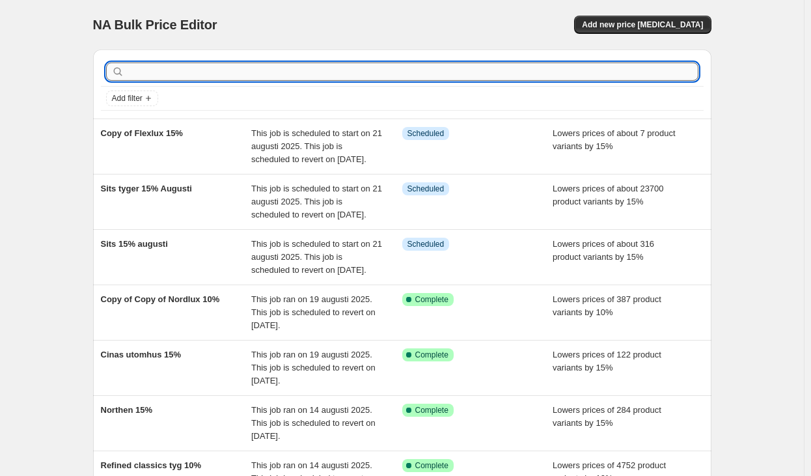
click at [246, 70] on input "text" at bounding box center [412, 71] width 571 height 18
type input "flex"
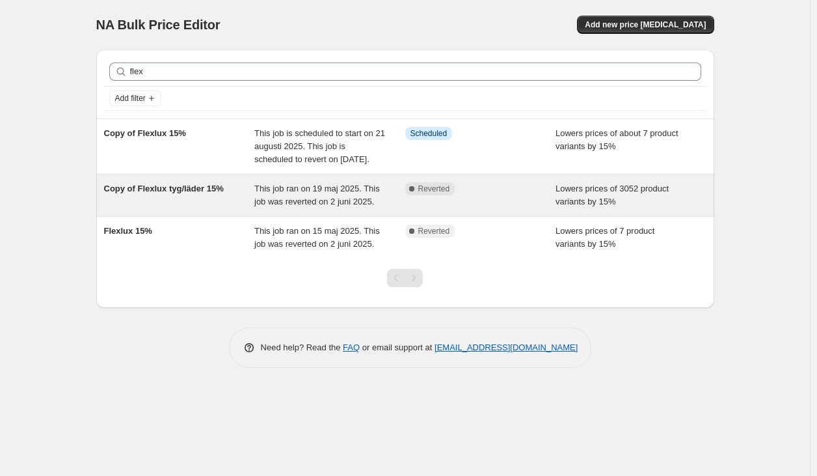
click at [260, 200] on span "This job ran on 19 maj 2025. This job was reverted on 2 juni 2025." at bounding box center [317, 195] width 126 height 23
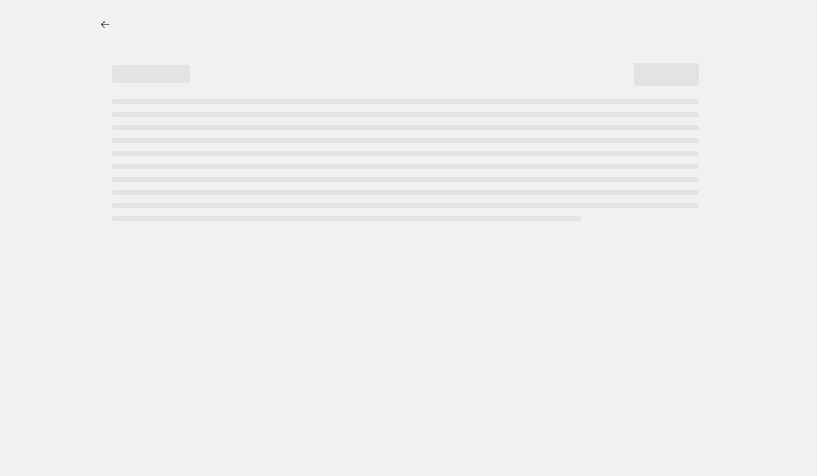
select select "percentage"
select select "vendor"
select select "tag"
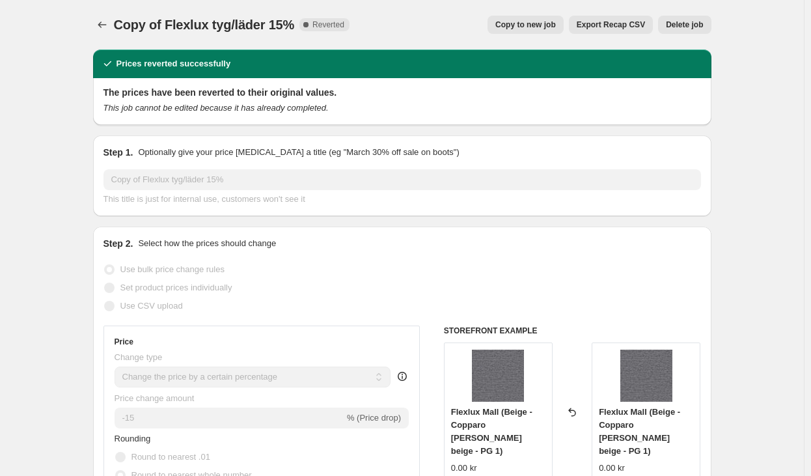
click at [544, 27] on span "Copy to new job" at bounding box center [525, 25] width 61 height 10
select select "percentage"
select select "vendor"
select select "tag"
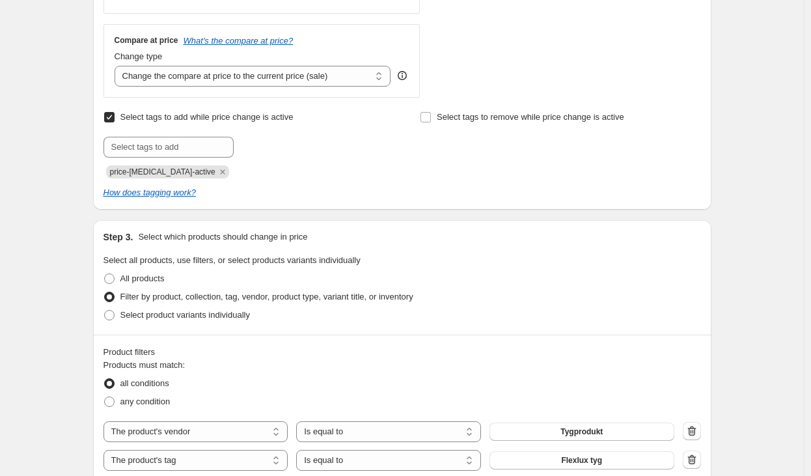
scroll to position [456, 0]
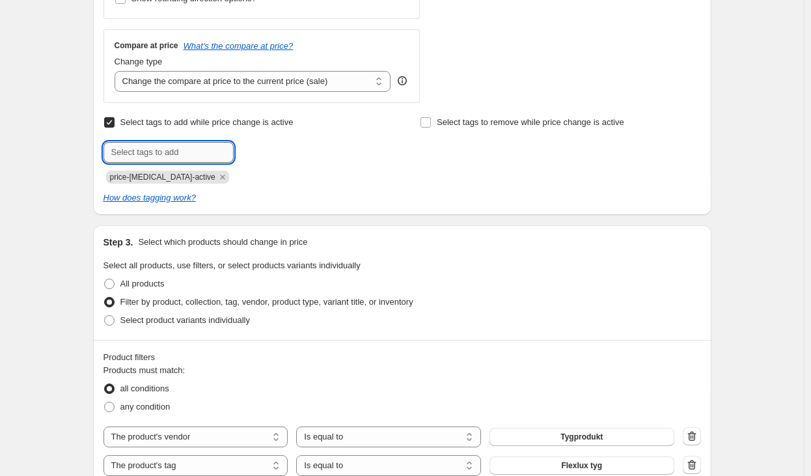
click at [184, 154] on input "text" at bounding box center [168, 152] width 130 height 21
type input "n"
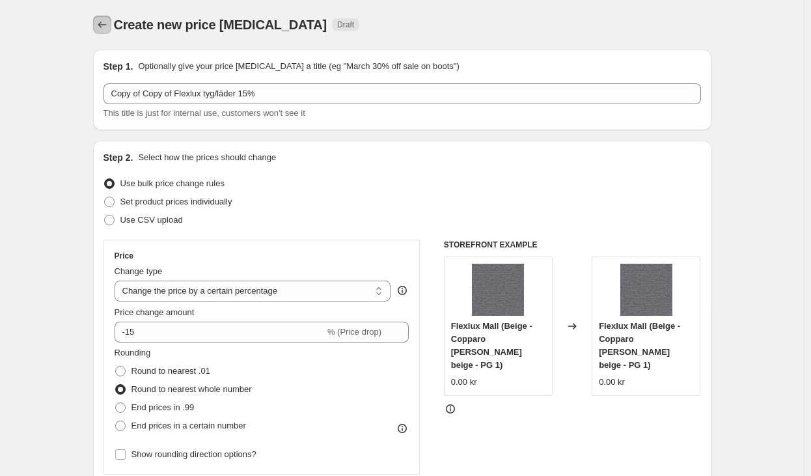
click at [109, 24] on icon "Price change jobs" at bounding box center [102, 24] width 13 height 13
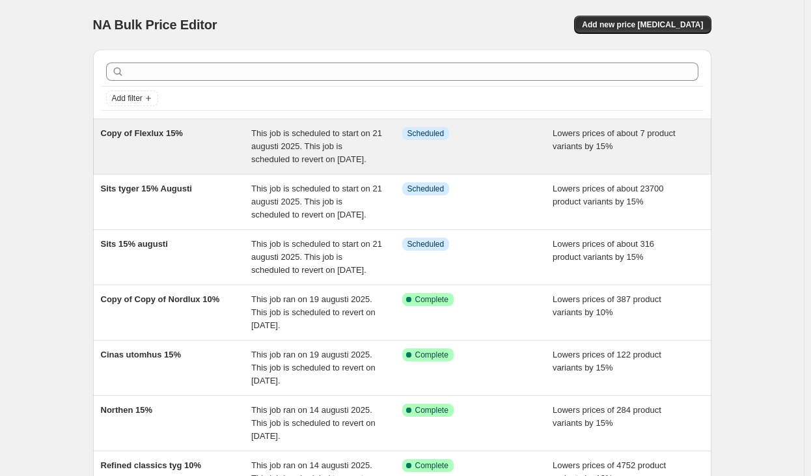
click at [232, 146] on div "Copy of Flexlux 15%" at bounding box center [176, 146] width 151 height 39
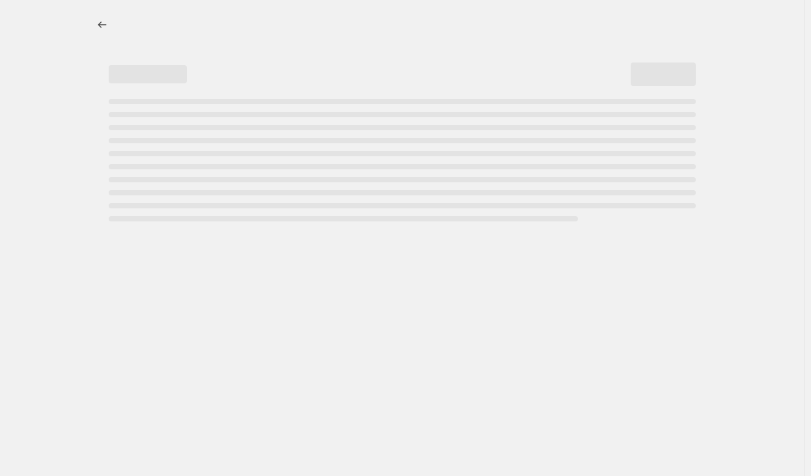
select select "percentage"
select select "vendor"
select select "product_status"
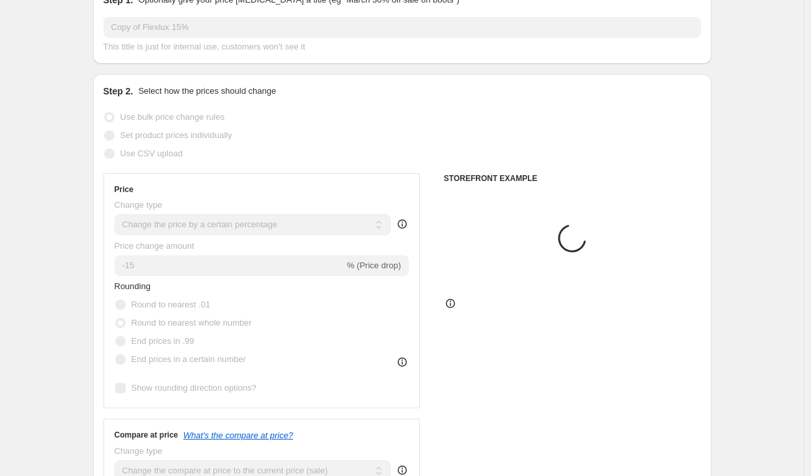
scroll to position [391, 0]
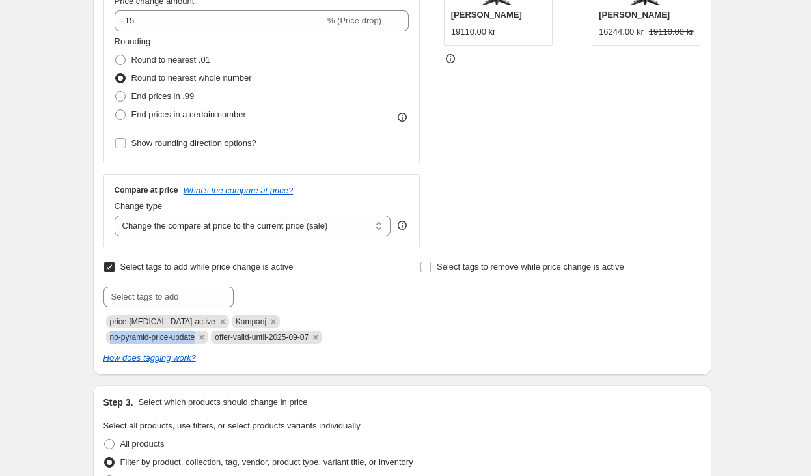
drag, startPoint x: 353, startPoint y: 318, endPoint x: 266, endPoint y: 320, distance: 87.2
click at [195, 333] on span "no-pyramid-price-update" at bounding box center [152, 337] width 85 height 9
copy span "no-pyramid-price-update"
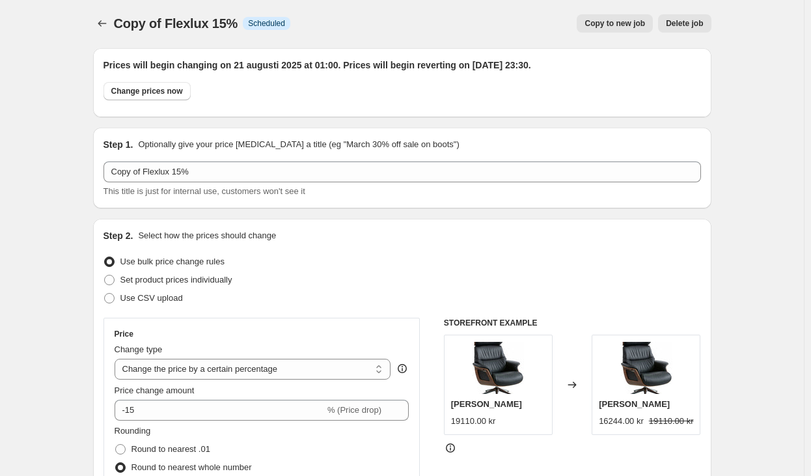
scroll to position [0, 0]
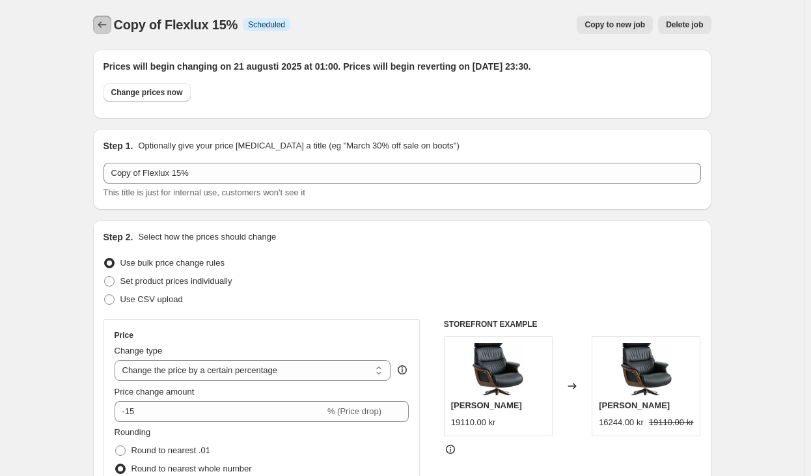
click at [111, 20] on button "Price change jobs" at bounding box center [102, 25] width 18 height 18
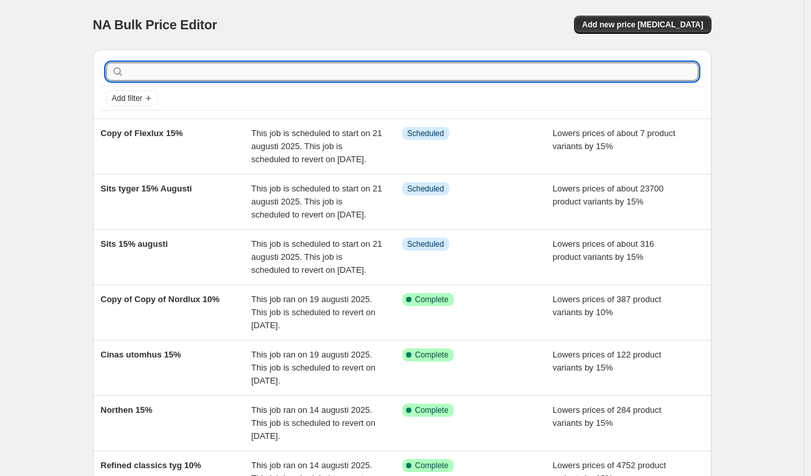
click at [450, 75] on input "text" at bounding box center [412, 71] width 571 height 18
type input "flex"
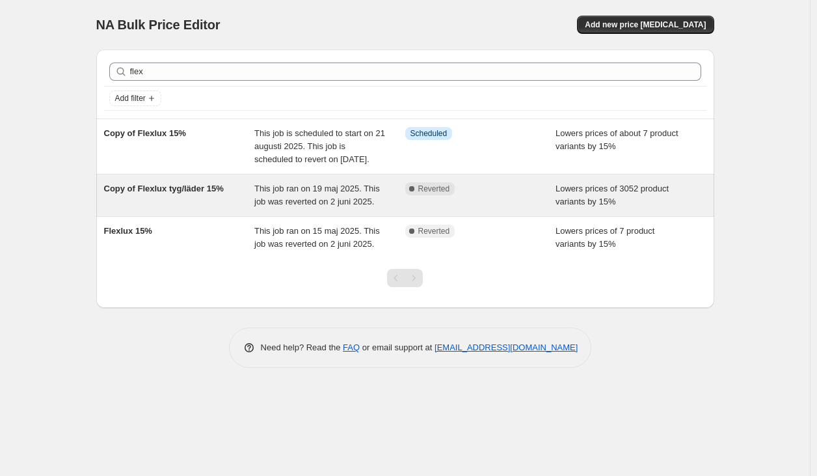
click at [314, 197] on span "This job ran on 19 maj 2025. This job was reverted on 2 juni 2025." at bounding box center [317, 195] width 126 height 23
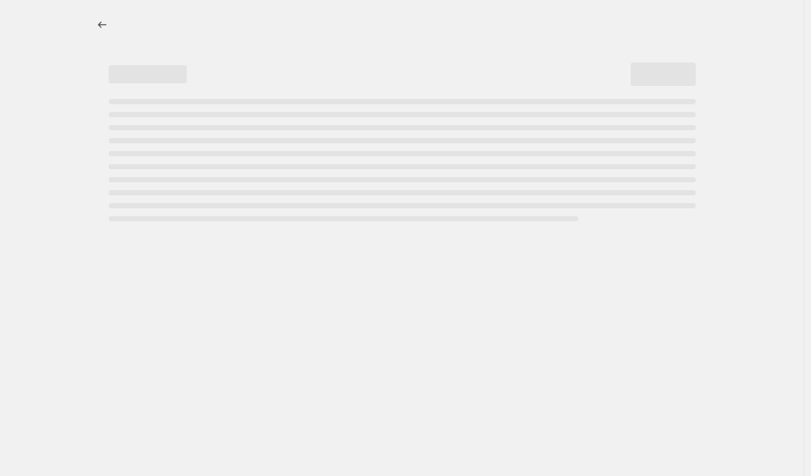
select select "percentage"
select select "vendor"
select select "tag"
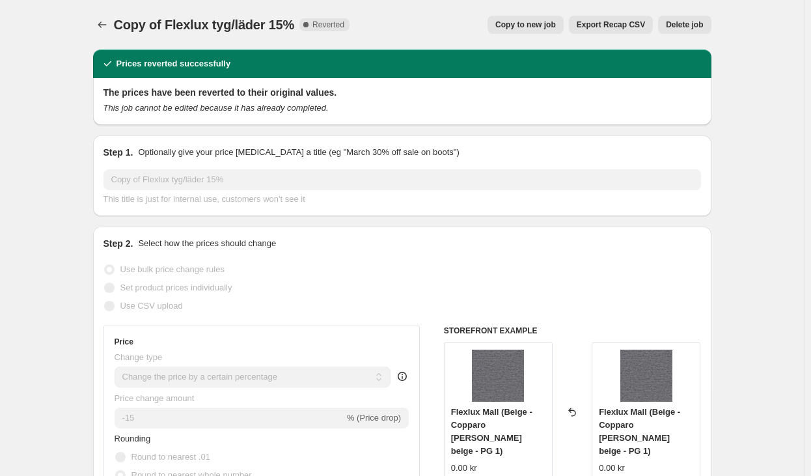
click at [517, 33] on button "Copy to new job" at bounding box center [526, 25] width 76 height 18
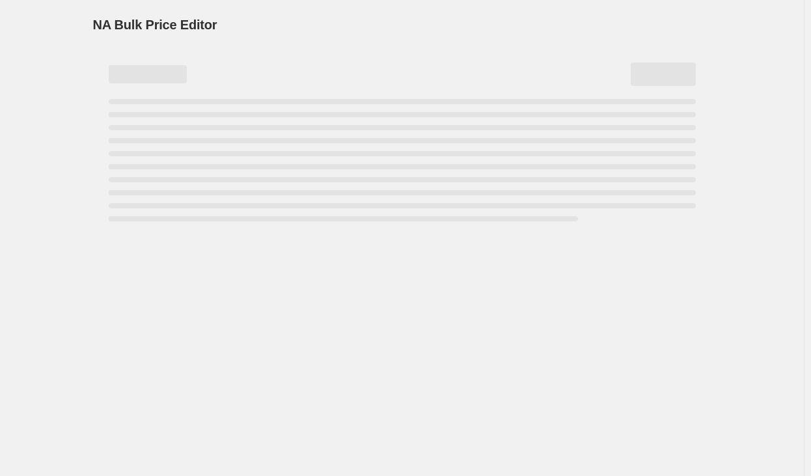
select select "percentage"
select select "vendor"
select select "tag"
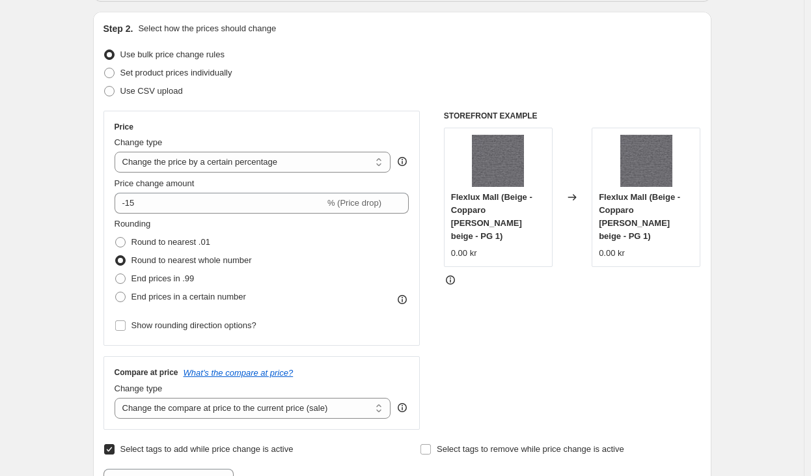
scroll to position [391, 0]
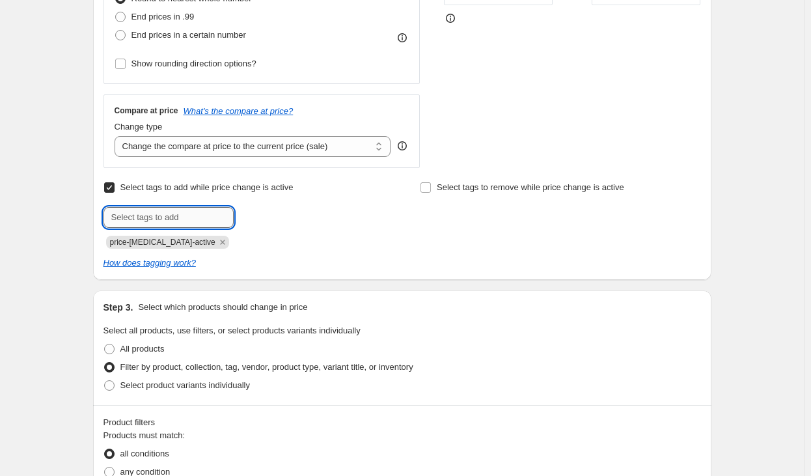
click at [195, 208] on input "text" at bounding box center [168, 217] width 130 height 21
paste input "no-pyramid-price-update"
type input "no-pyramid-price-update"
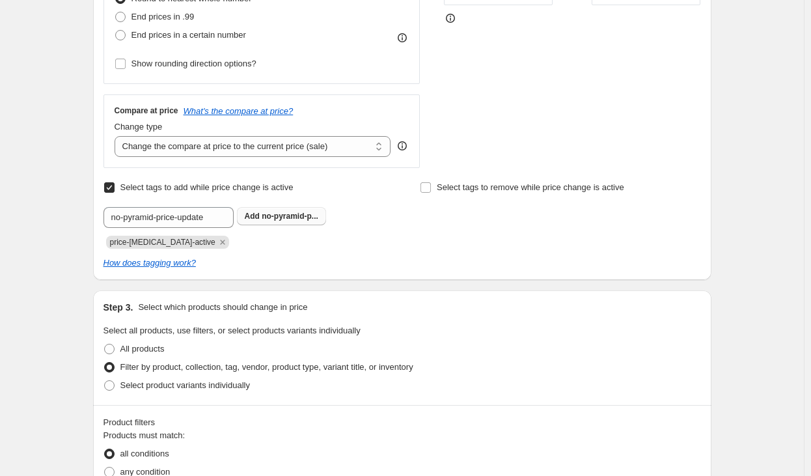
click at [260, 221] on b "Add" at bounding box center [252, 216] width 15 height 9
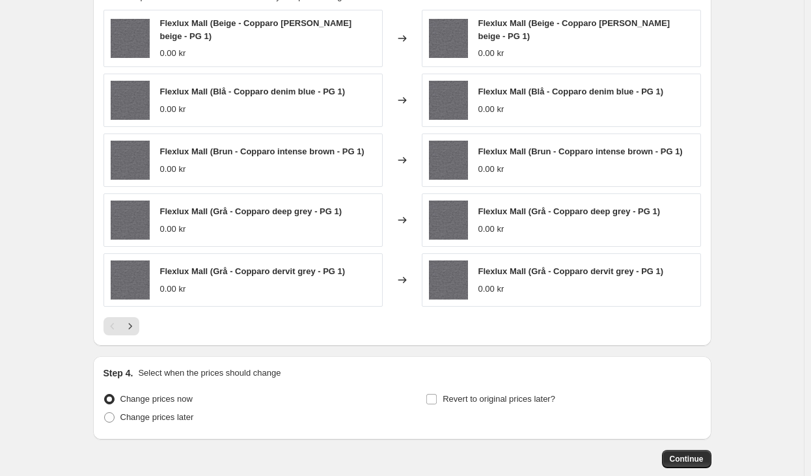
scroll to position [1074, 0]
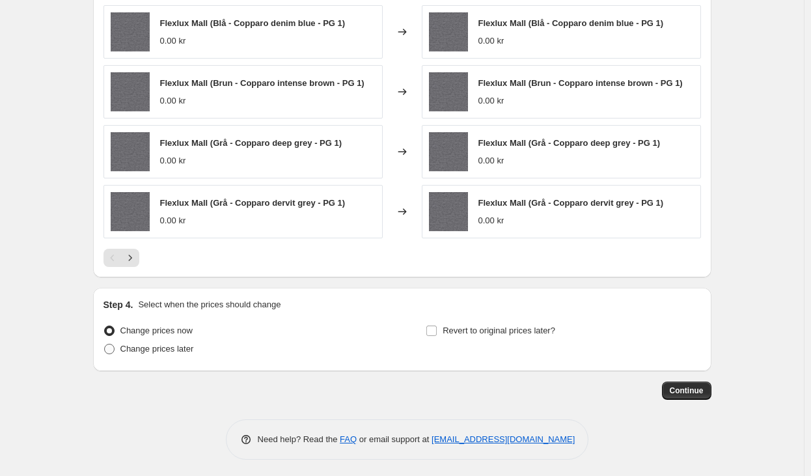
click at [191, 345] on span "Change prices later" at bounding box center [157, 349] width 74 height 10
click at [105, 344] on input "Change prices later" at bounding box center [104, 344] width 1 height 1
radio input "true"
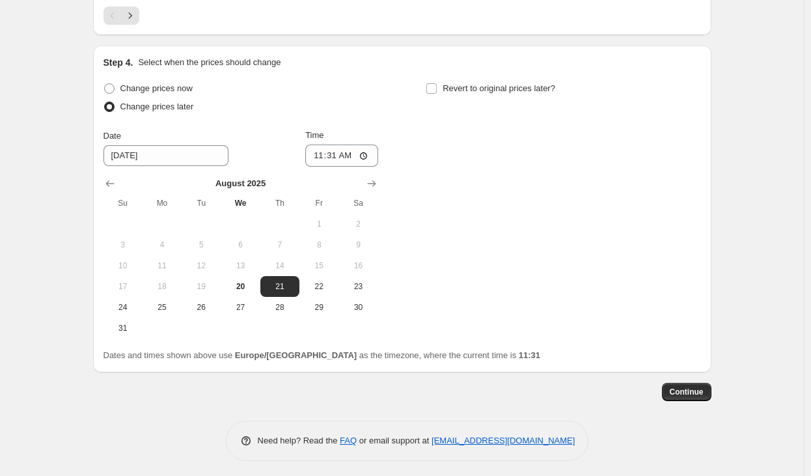
scroll to position [1317, 0]
click at [342, 152] on input "11:31" at bounding box center [341, 154] width 73 height 22
type input "00:31"
click at [497, 87] on span "Revert to original prices later?" at bounding box center [499, 87] width 113 height 10
click at [437, 87] on input "Revert to original prices later?" at bounding box center [431, 87] width 10 height 10
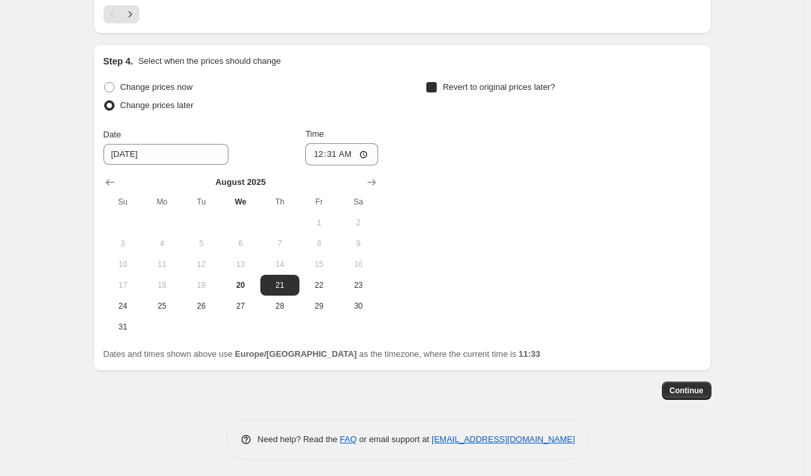
checkbox input "true"
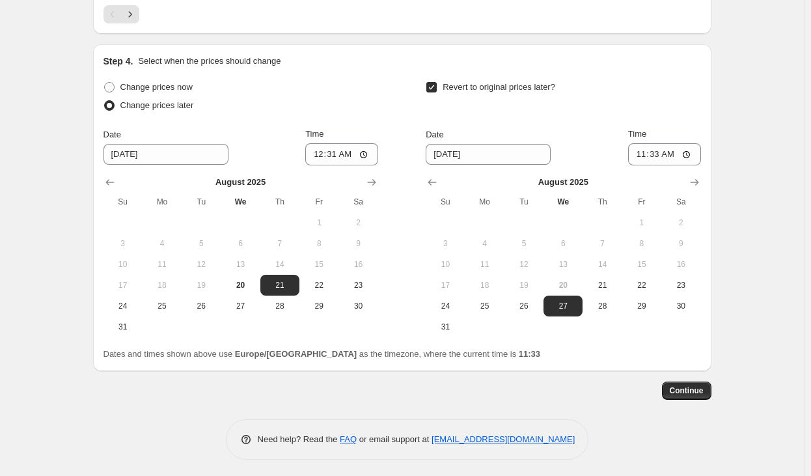
click at [696, 167] on div "August 2025 Su Mo Tu We Th Fr Sa 1 2 3 4 5 6 7 8 9 10 11 12 13 14 15 16 17 18 1…" at bounding box center [557, 251] width 285 height 172
click at [701, 176] on icon "Show next month, September 2025" at bounding box center [694, 182] width 13 height 13
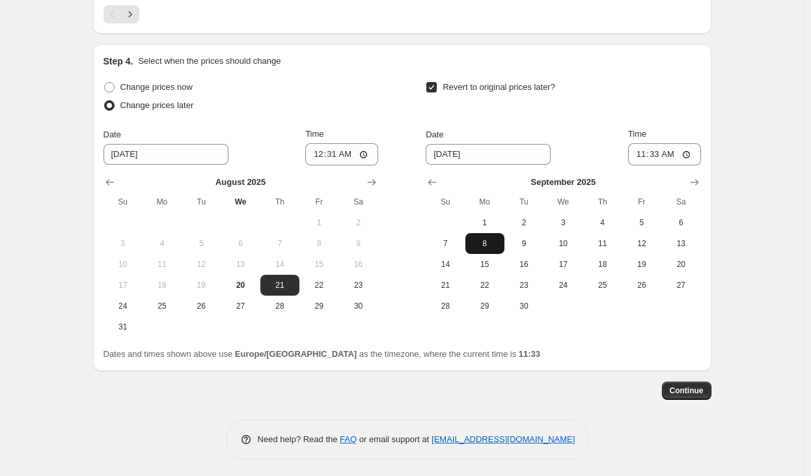
click at [488, 242] on span "8" at bounding box center [485, 243] width 29 height 10
type input "[DATE]"
click at [665, 147] on input "11:33" at bounding box center [664, 154] width 73 height 22
type input "23:00"
click at [693, 394] on button "Continue" at bounding box center [686, 390] width 49 height 18
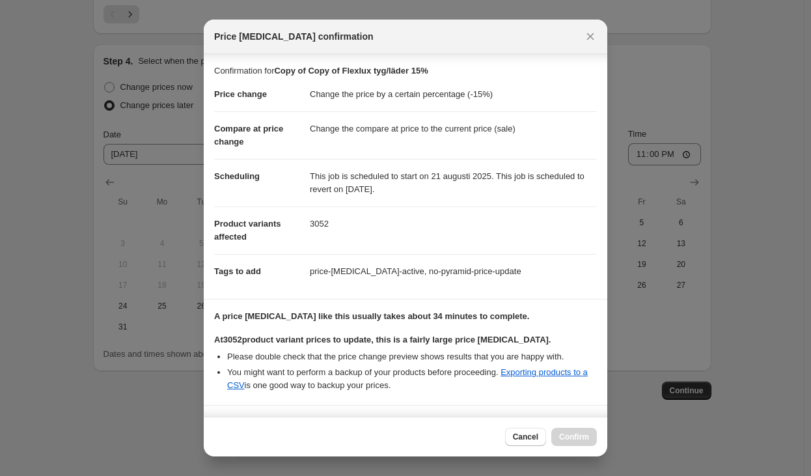
scroll to position [176, 0]
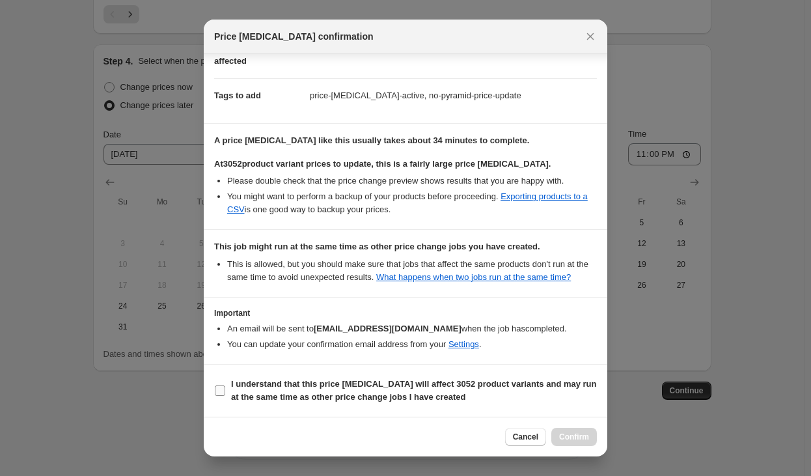
click at [360, 399] on b "I understand that this price change job will affect 3052 product variants and m…" at bounding box center [414, 390] width 366 height 23
click at [225, 396] on input "I understand that this price change job will affect 3052 product variants and m…" at bounding box center [220, 390] width 10 height 10
checkbox input "true"
click at [589, 430] on button "Confirm" at bounding box center [574, 437] width 46 height 18
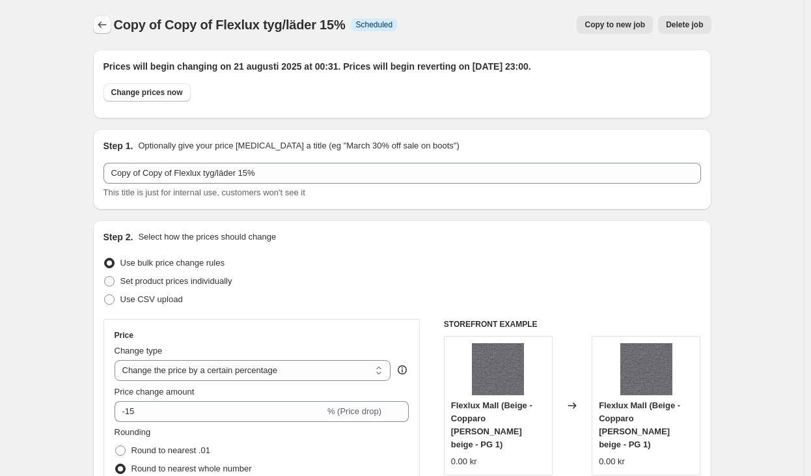
click at [109, 23] on icon "Price change jobs" at bounding box center [102, 24] width 13 height 13
